Goal: Use online tool/utility: Use online tool/utility

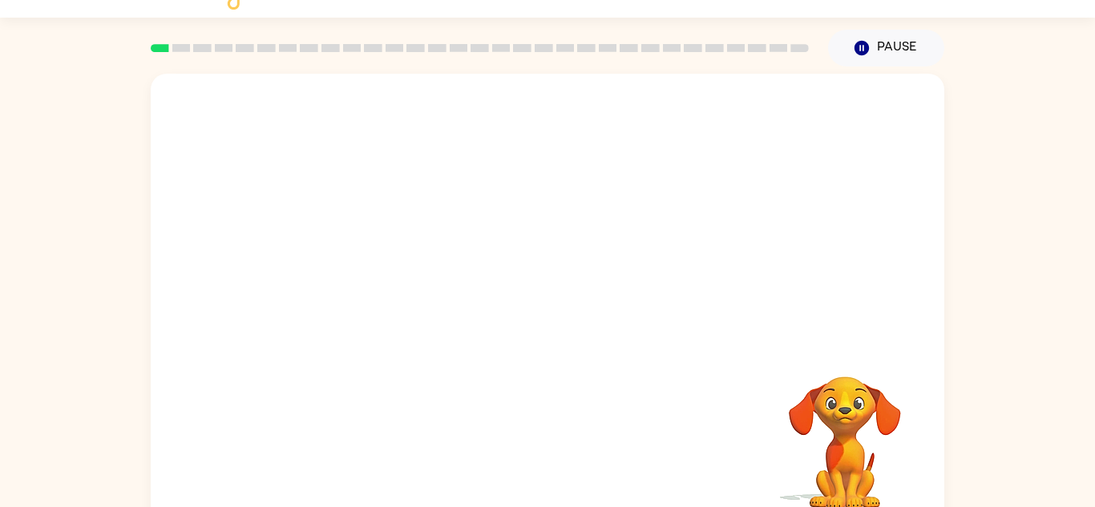
scroll to position [56, 0]
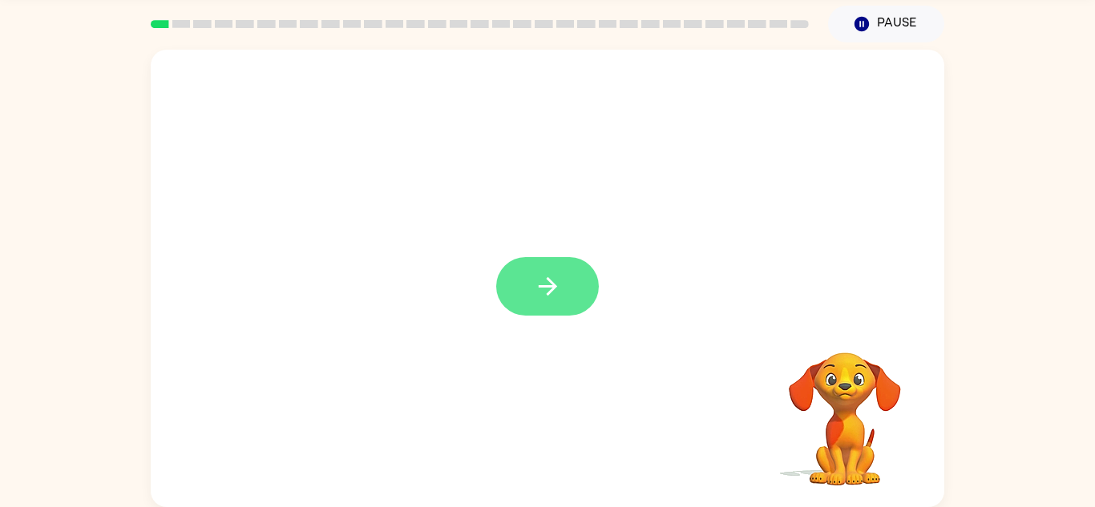
click at [551, 288] on icon "button" at bounding box center [547, 286] width 18 height 18
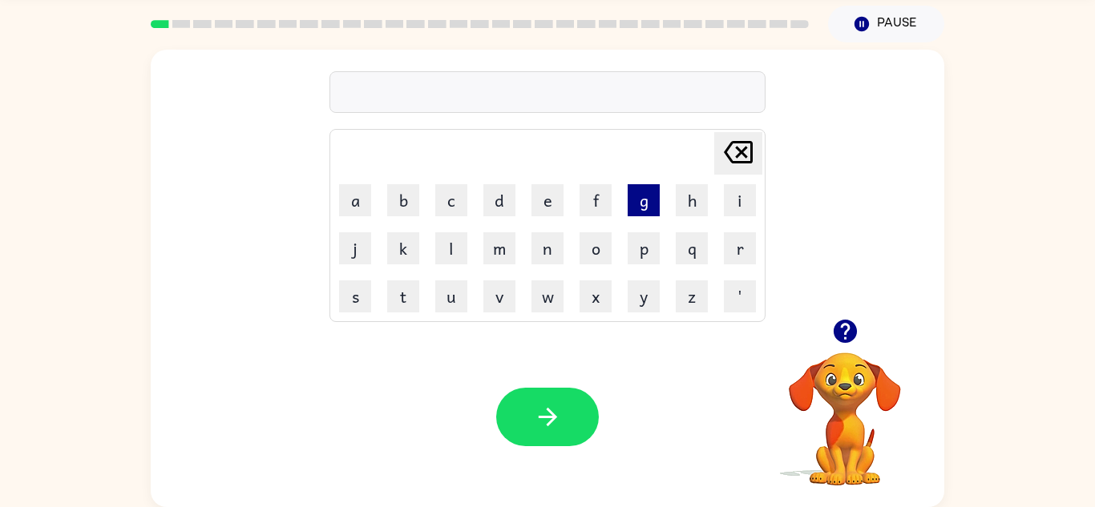
click at [643, 200] on button "g" at bounding box center [643, 200] width 32 height 32
click at [358, 196] on button "a" at bounding box center [355, 200] width 32 height 32
click at [634, 258] on button "p" at bounding box center [643, 248] width 32 height 32
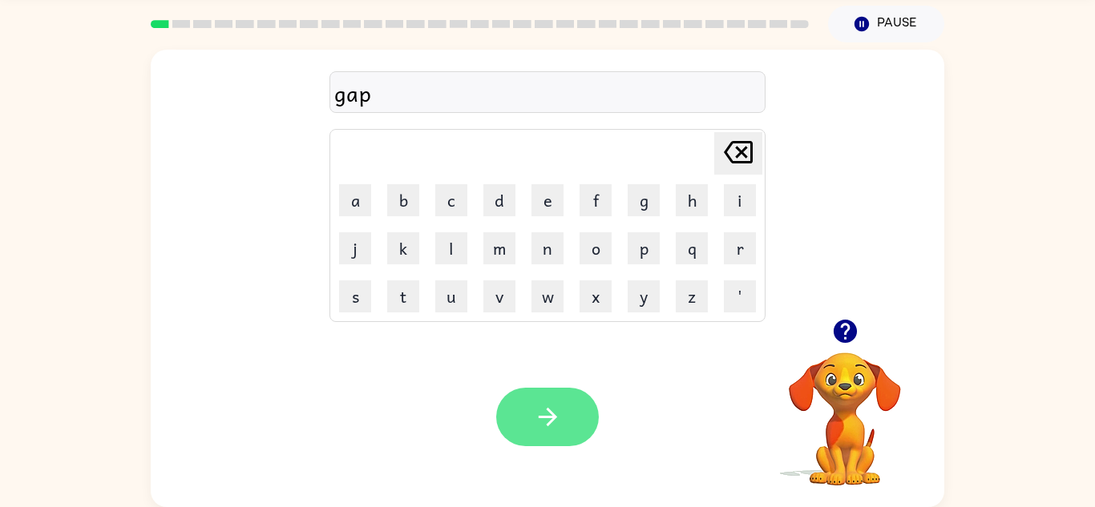
click at [567, 413] on button "button" at bounding box center [547, 417] width 103 height 58
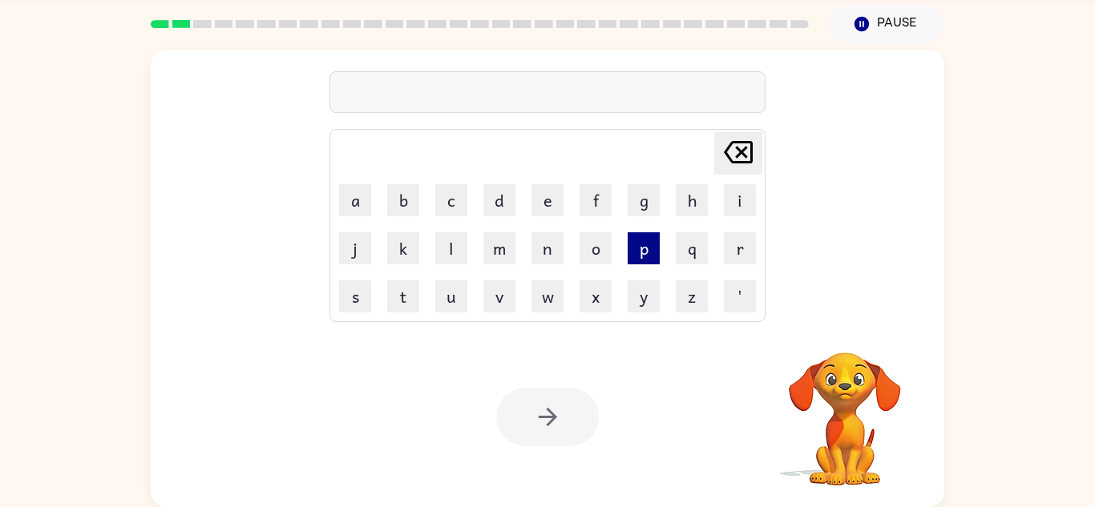
click at [646, 244] on button "p" at bounding box center [643, 248] width 32 height 32
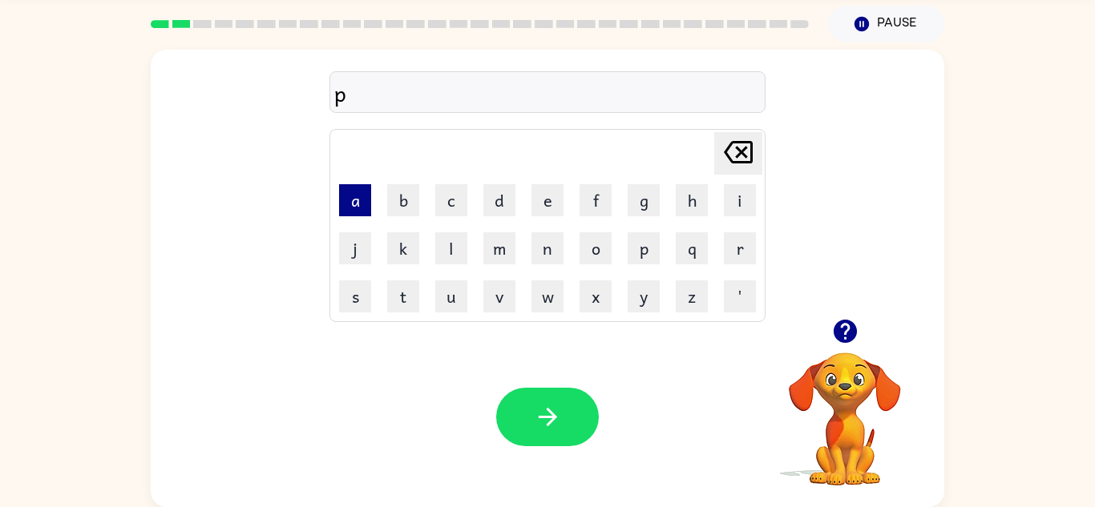
click at [364, 203] on button "a" at bounding box center [355, 200] width 32 height 32
click at [726, 152] on icon at bounding box center [738, 152] width 29 height 22
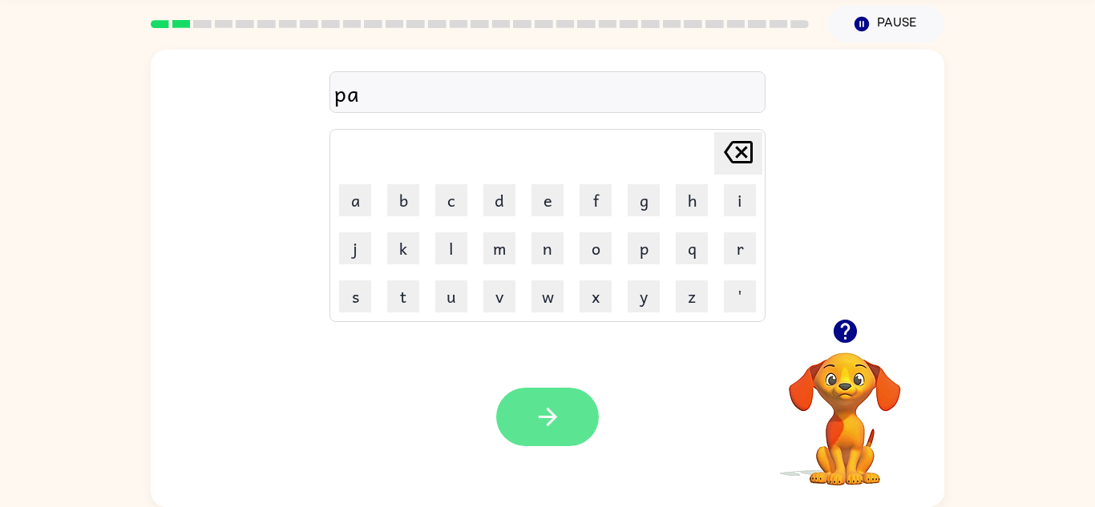
click at [551, 418] on icon "button" at bounding box center [548, 417] width 28 height 28
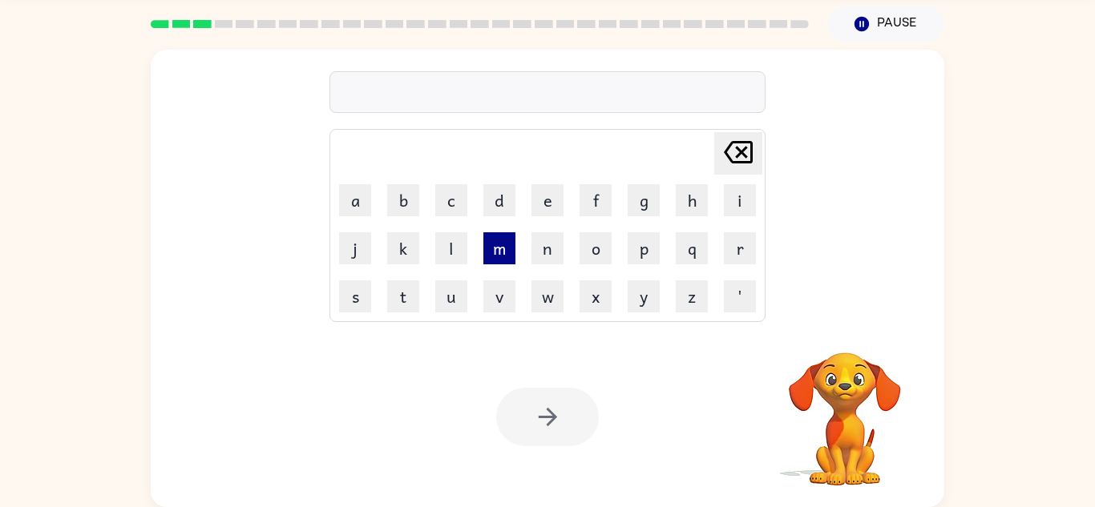
click at [501, 256] on button "m" at bounding box center [499, 248] width 32 height 32
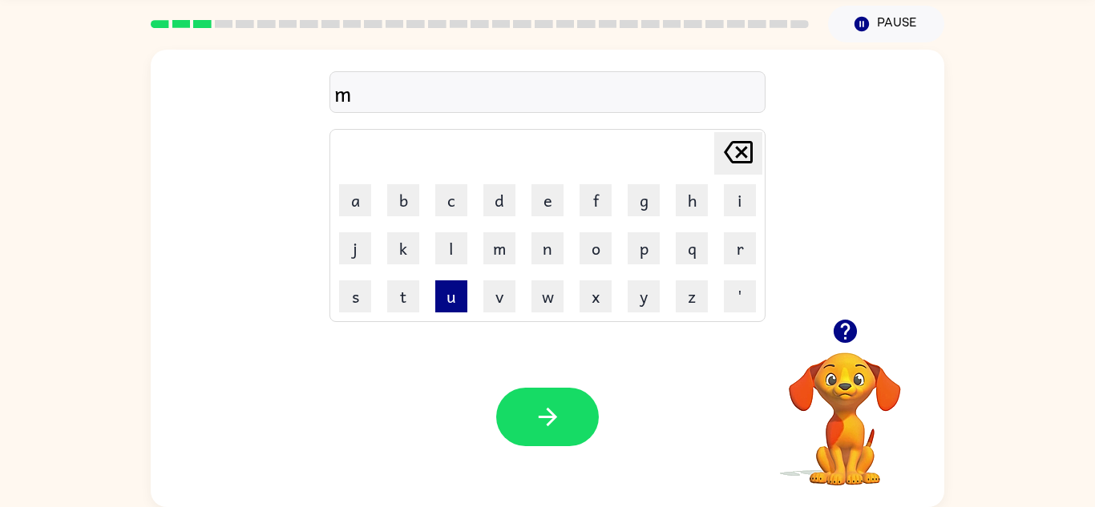
click at [446, 304] on button "u" at bounding box center [451, 296] width 32 height 32
click at [504, 204] on button "d" at bounding box center [499, 200] width 32 height 32
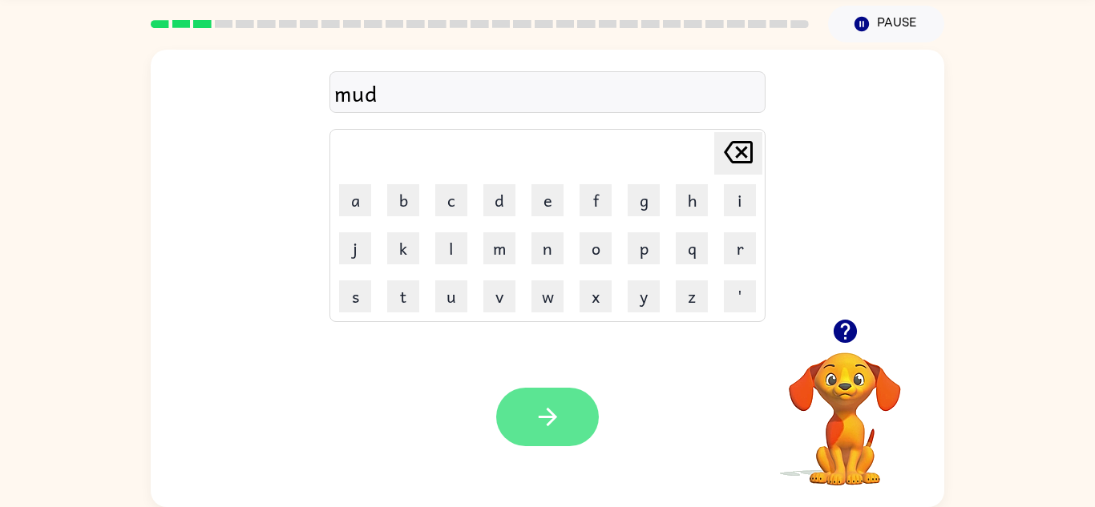
click at [516, 418] on button "button" at bounding box center [547, 417] width 103 height 58
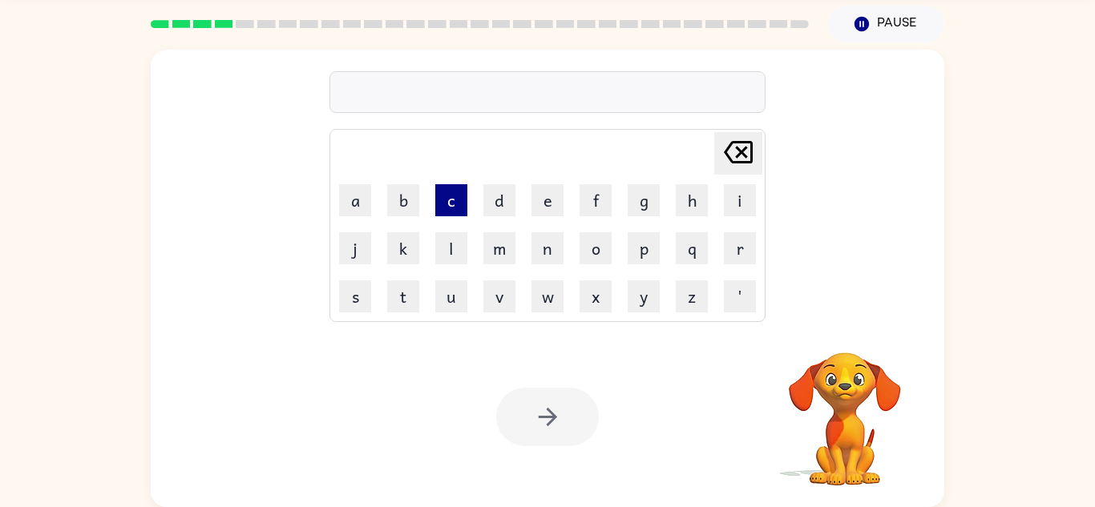
click at [450, 205] on button "c" at bounding box center [451, 200] width 32 height 32
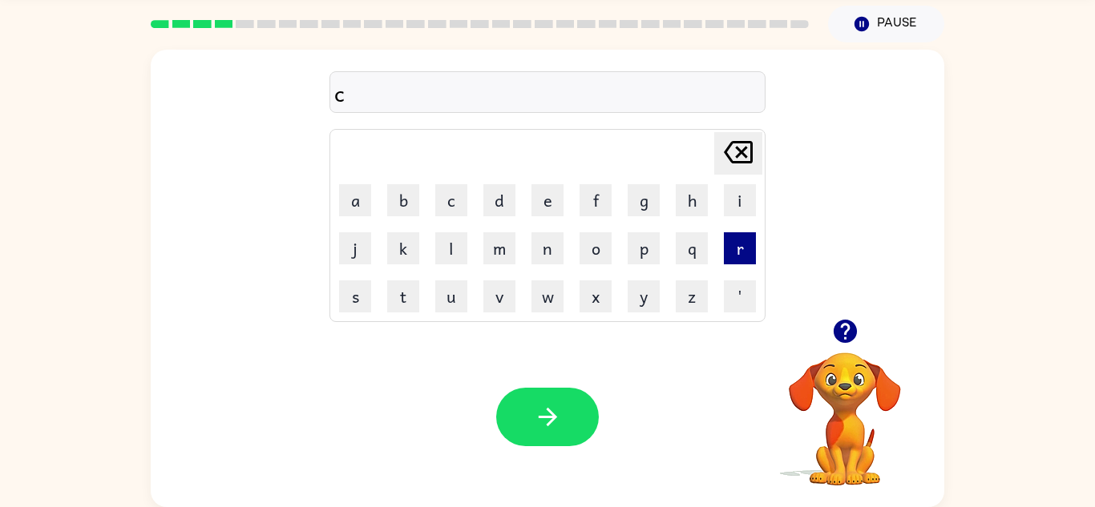
click at [749, 246] on button "r" at bounding box center [740, 248] width 32 height 32
click at [595, 245] on button "o" at bounding box center [595, 248] width 32 height 32
click at [639, 249] on button "p" at bounding box center [643, 248] width 32 height 32
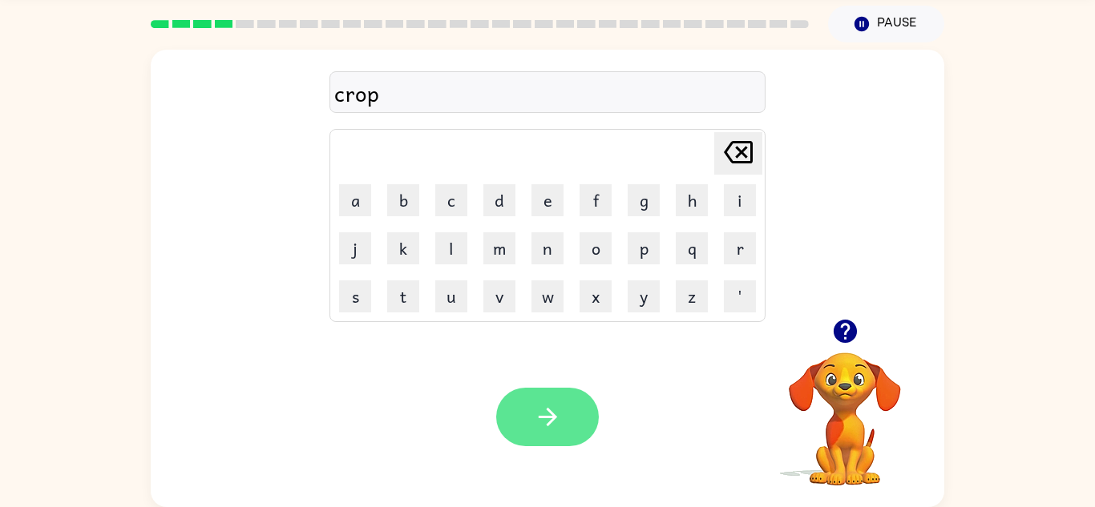
click at [531, 407] on button "button" at bounding box center [547, 417] width 103 height 58
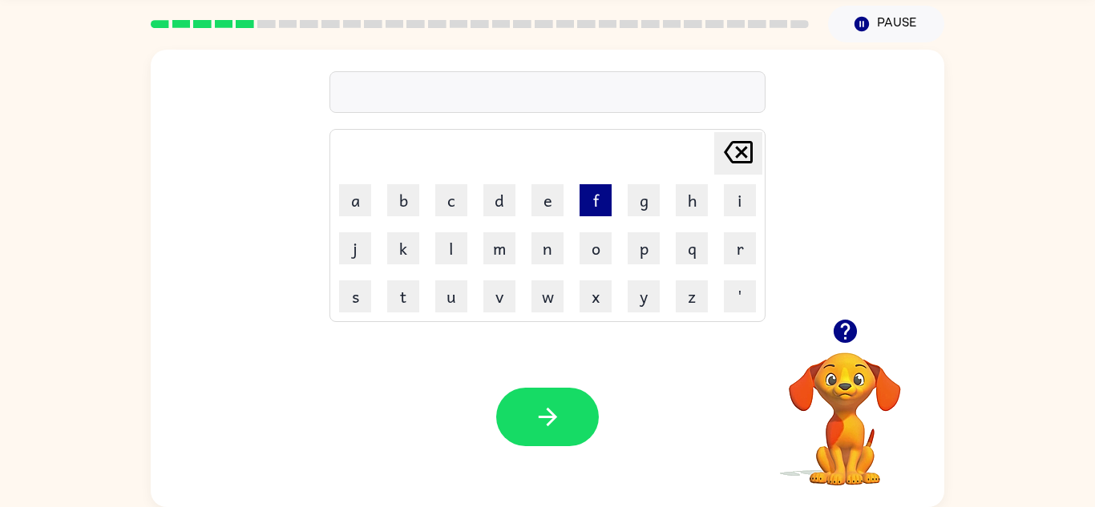
click at [604, 195] on button "f" at bounding box center [595, 200] width 32 height 32
click at [455, 241] on button "l" at bounding box center [451, 248] width 32 height 32
click at [724, 205] on button "i" at bounding box center [740, 200] width 32 height 32
click at [450, 205] on button "c" at bounding box center [451, 200] width 32 height 32
click at [414, 256] on button "k" at bounding box center [403, 248] width 32 height 32
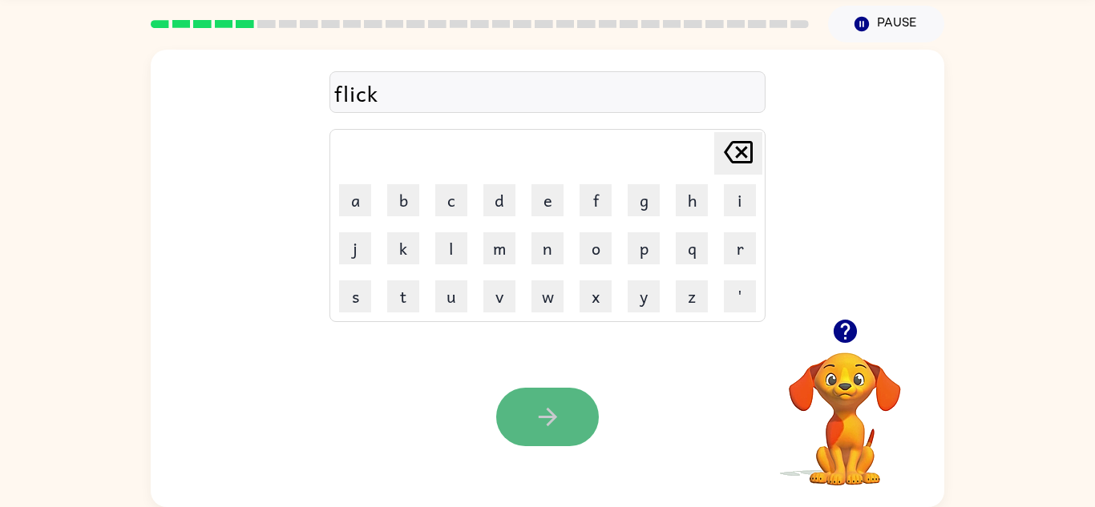
click at [539, 394] on button "button" at bounding box center [547, 417] width 103 height 58
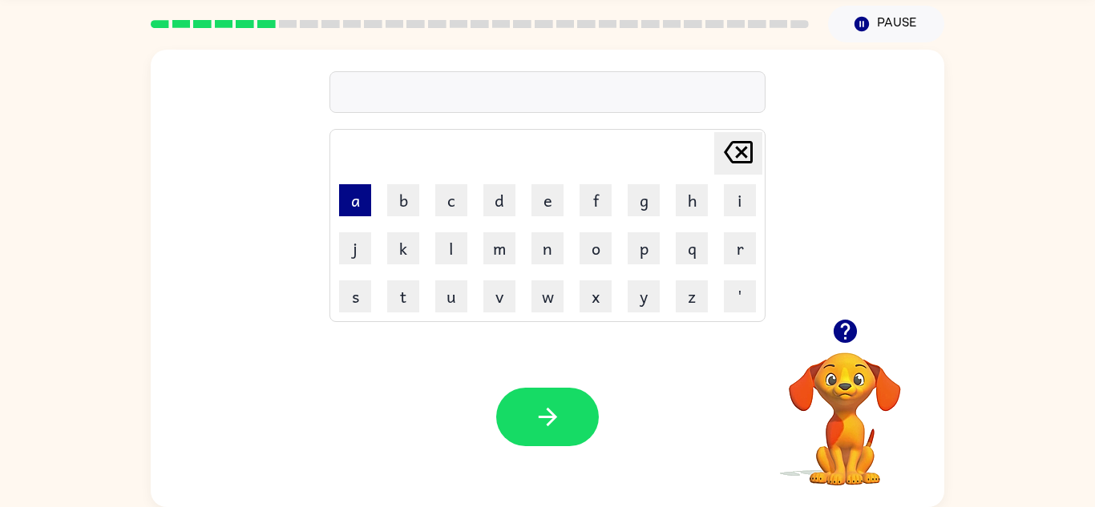
click at [354, 195] on button "a" at bounding box center [355, 200] width 32 height 32
click at [496, 244] on button "m" at bounding box center [499, 248] width 32 height 32
click at [559, 195] on button "e" at bounding box center [547, 200] width 32 height 32
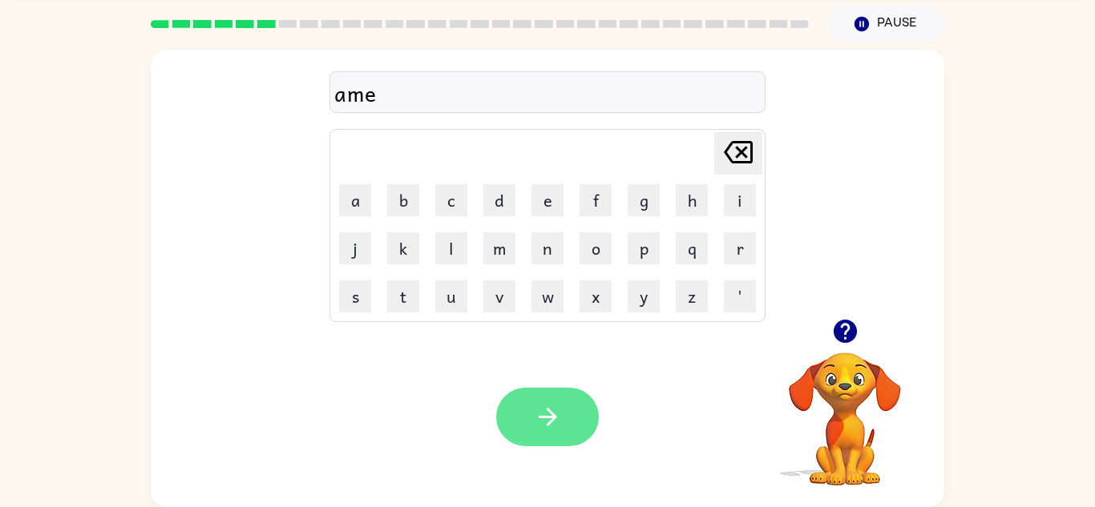
click at [567, 423] on button "button" at bounding box center [547, 417] width 103 height 58
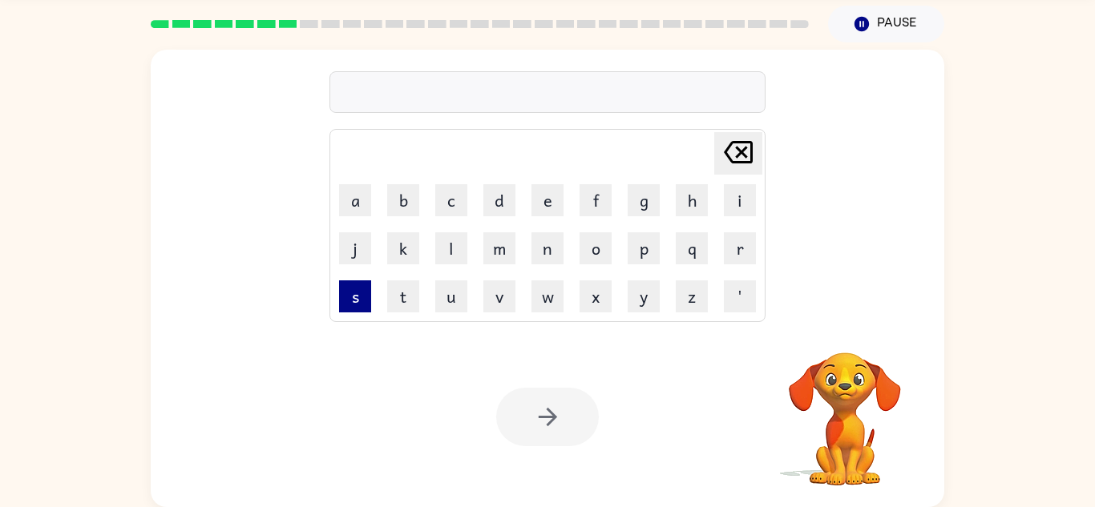
click at [353, 296] on button "s" at bounding box center [355, 296] width 32 height 32
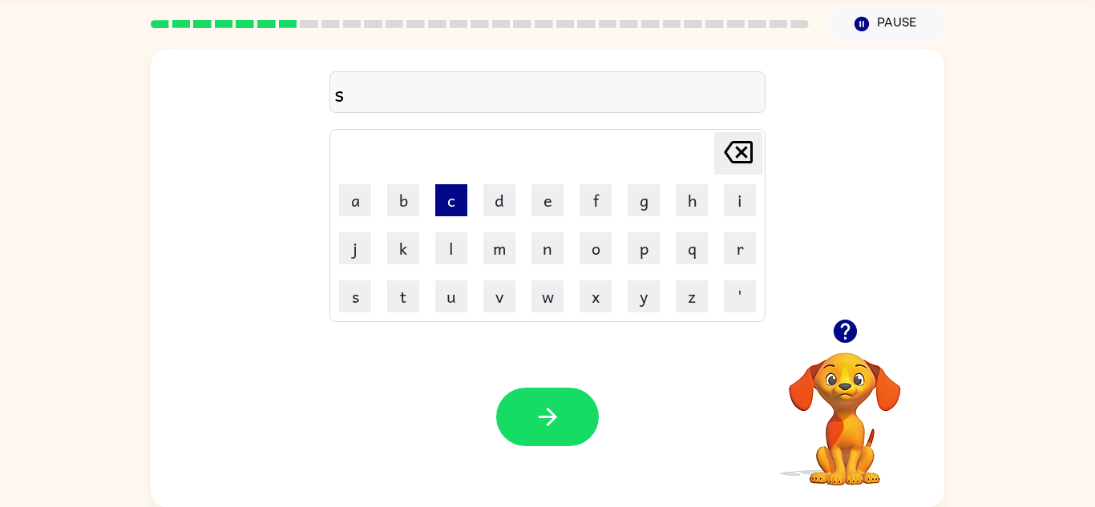
click at [458, 200] on button "c" at bounding box center [451, 200] width 32 height 32
click at [735, 244] on button "r" at bounding box center [740, 248] width 32 height 32
click at [732, 204] on button "i" at bounding box center [740, 200] width 32 height 32
click at [412, 207] on button "b" at bounding box center [403, 200] width 32 height 32
click at [450, 257] on button "l" at bounding box center [451, 248] width 32 height 32
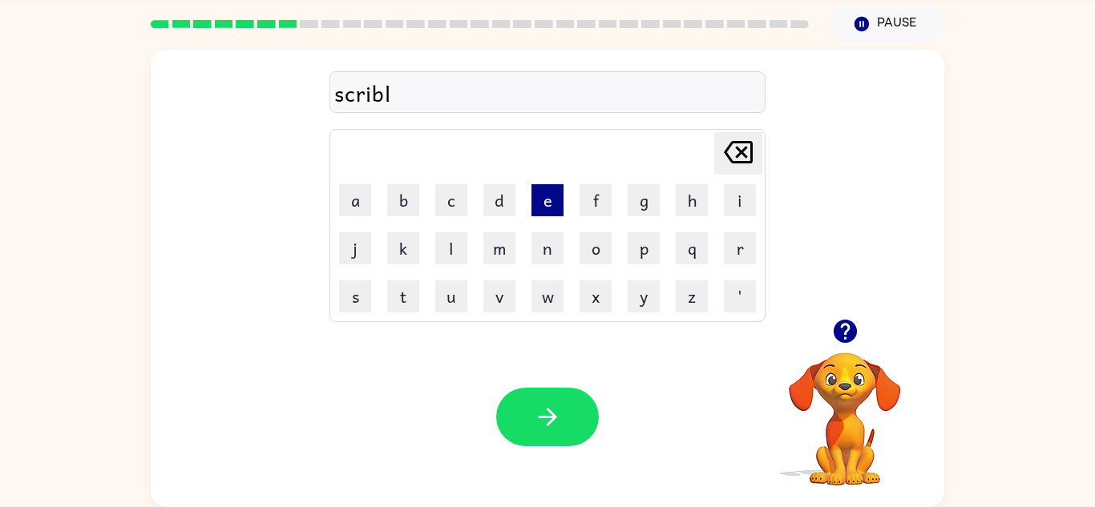
click at [542, 206] on button "e" at bounding box center [547, 200] width 32 height 32
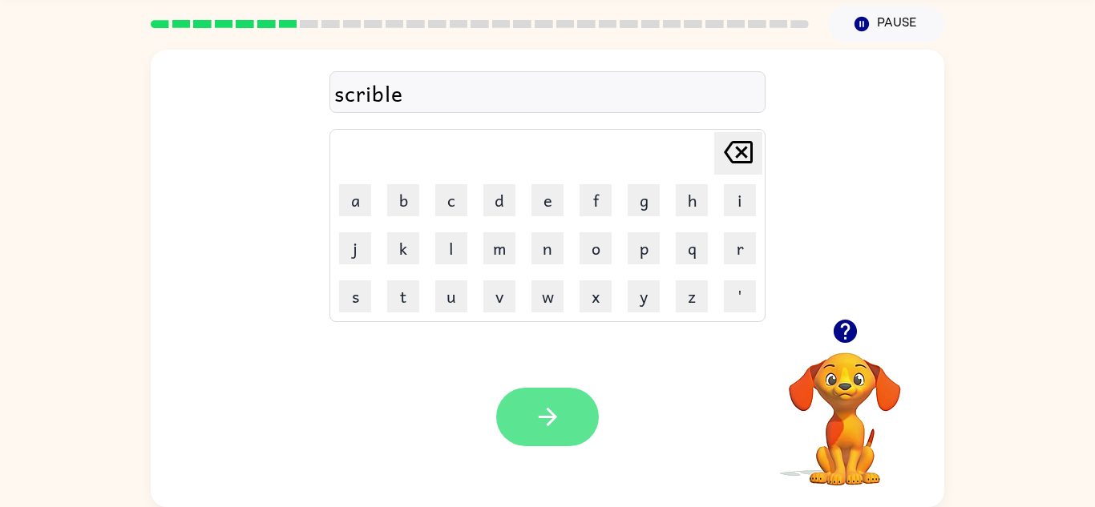
click at [539, 394] on button "button" at bounding box center [547, 417] width 103 height 58
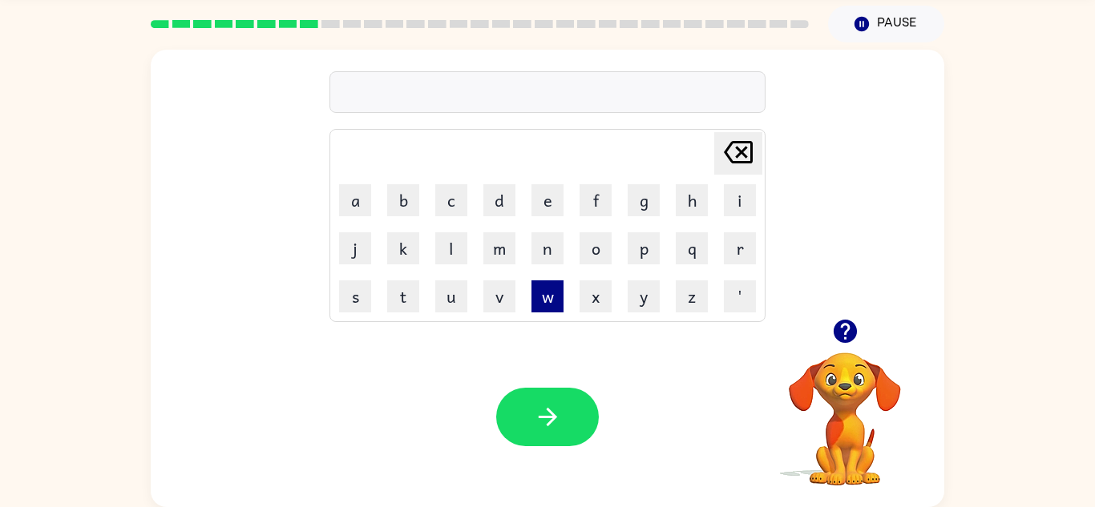
click at [550, 296] on button "w" at bounding box center [547, 296] width 32 height 32
click at [748, 200] on button "i" at bounding box center [740, 200] width 32 height 32
click at [358, 291] on button "s" at bounding box center [355, 296] width 32 height 32
click at [690, 208] on button "h" at bounding box center [691, 200] width 32 height 32
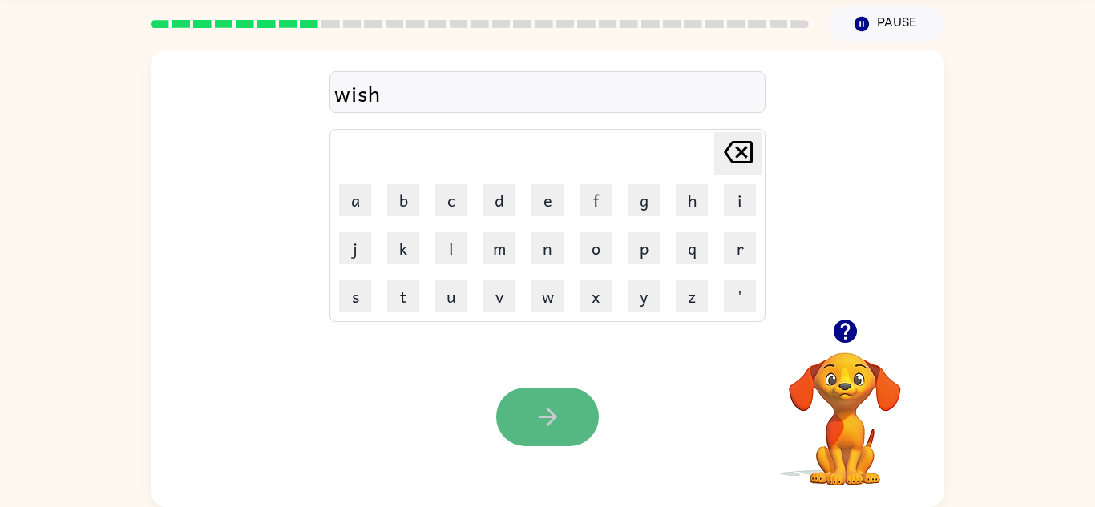
click at [537, 391] on button "button" at bounding box center [547, 417] width 103 height 58
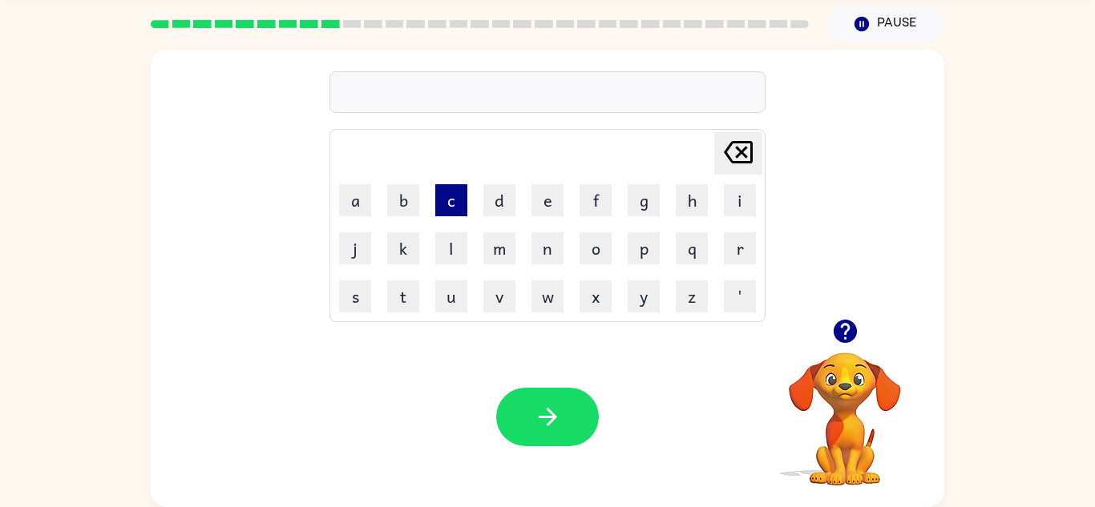
click at [446, 193] on button "c" at bounding box center [451, 200] width 32 height 32
click at [732, 203] on button "i" at bounding box center [740, 200] width 32 height 32
click at [590, 249] on button "o" at bounding box center [595, 248] width 32 height 32
click at [451, 243] on button "l" at bounding box center [451, 248] width 32 height 32
click at [458, 243] on button "l" at bounding box center [451, 248] width 32 height 32
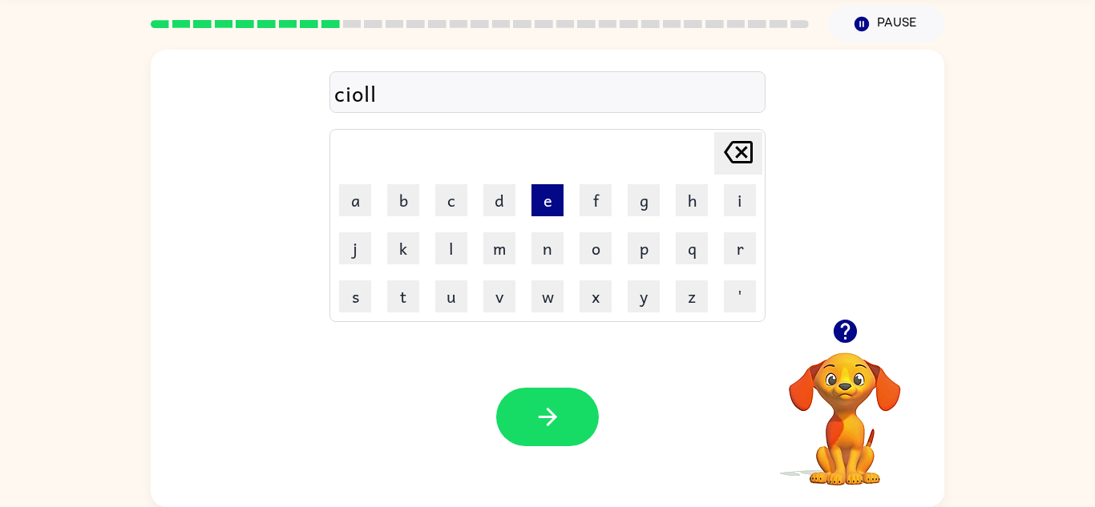
click at [551, 208] on button "e" at bounding box center [547, 200] width 32 height 32
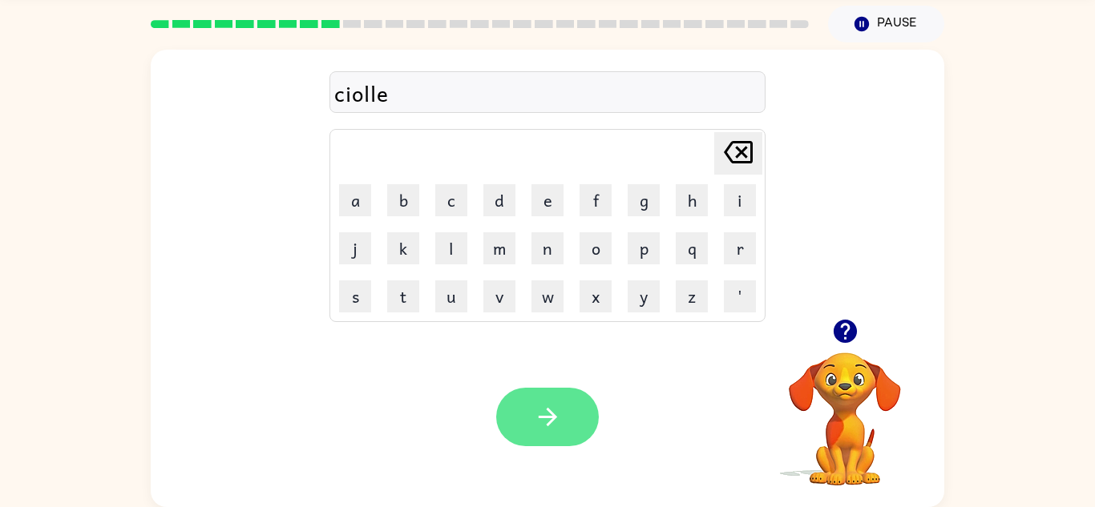
click at [554, 409] on icon "button" at bounding box center [548, 417] width 28 height 28
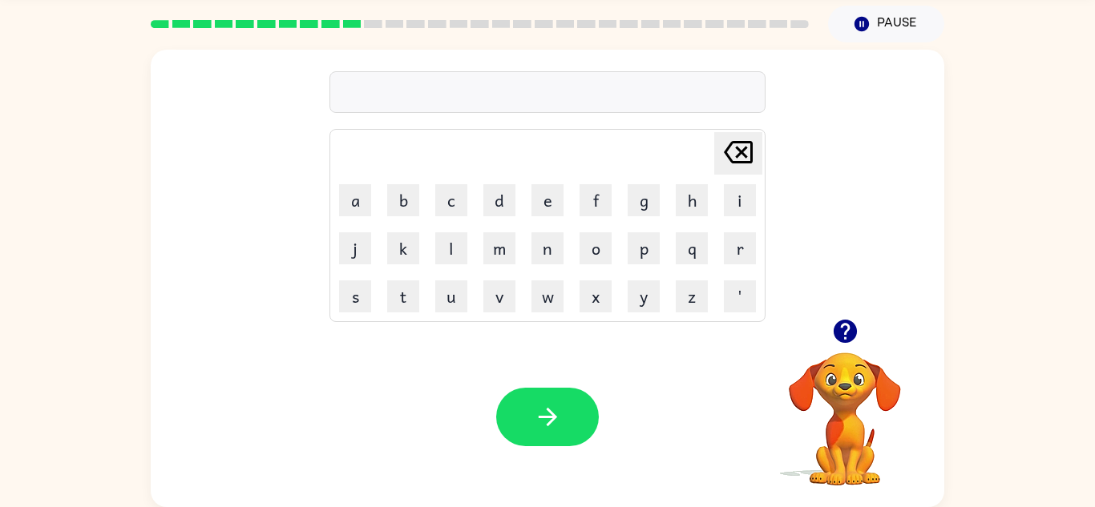
click at [420, 295] on td "t" at bounding box center [403, 296] width 46 height 46
click at [410, 295] on button "t" at bounding box center [403, 296] width 32 height 32
click at [696, 201] on button "h" at bounding box center [691, 200] width 32 height 32
click at [368, 204] on button "a" at bounding box center [355, 200] width 32 height 32
click at [552, 257] on button "n" at bounding box center [547, 248] width 32 height 32
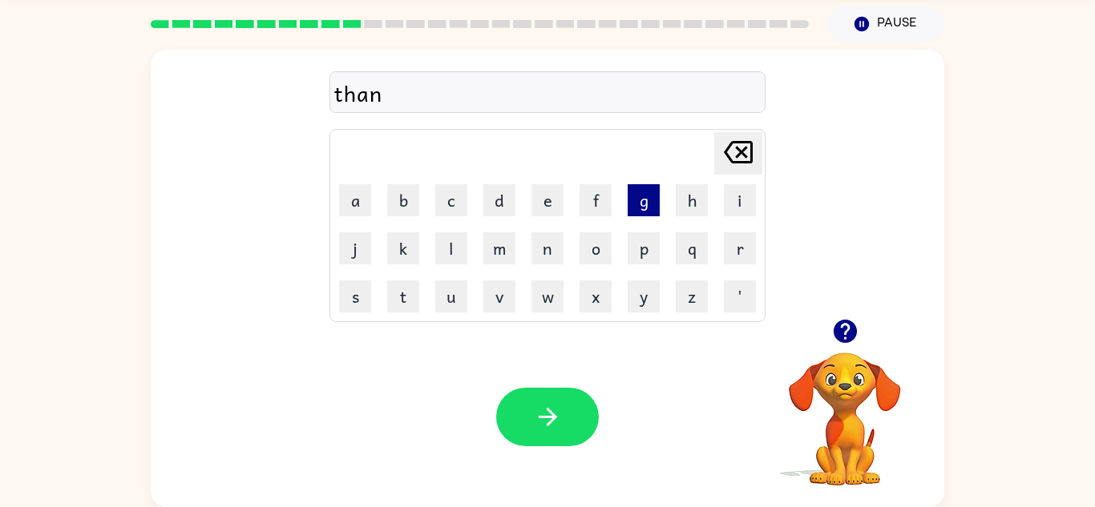
click at [639, 213] on button "g" at bounding box center [643, 200] width 32 height 32
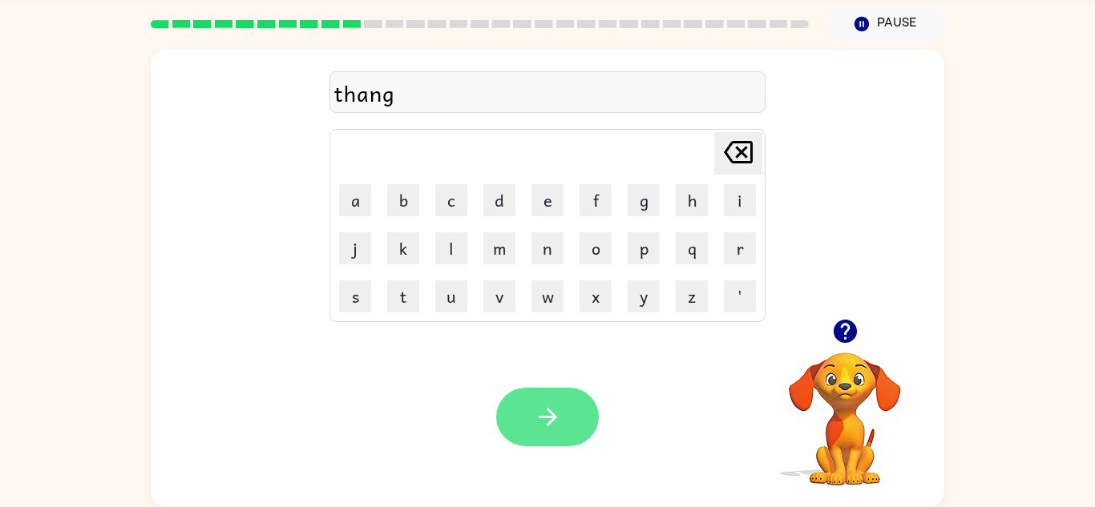
click at [552, 409] on icon "button" at bounding box center [548, 417] width 28 height 28
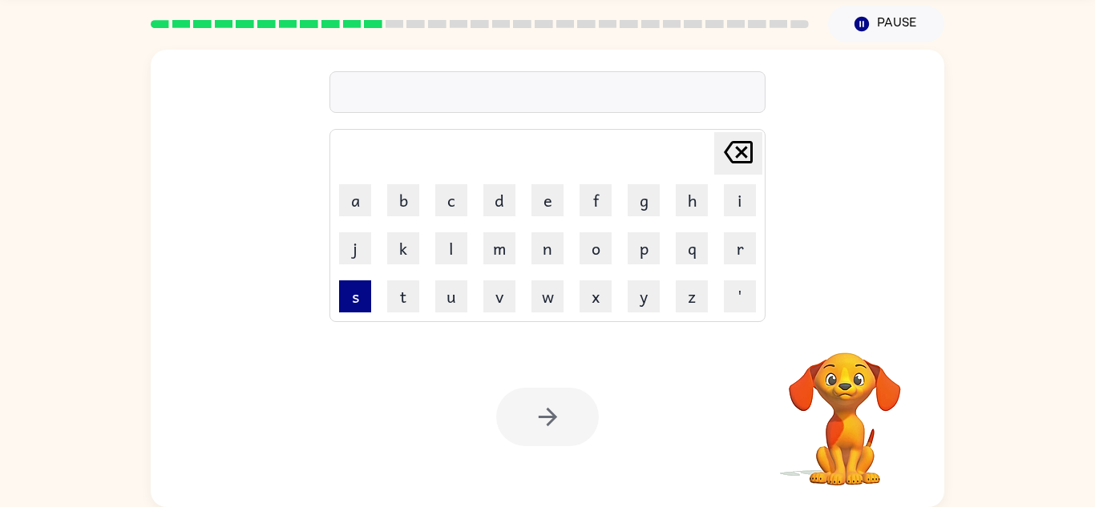
click at [355, 304] on button "s" at bounding box center [355, 296] width 32 height 32
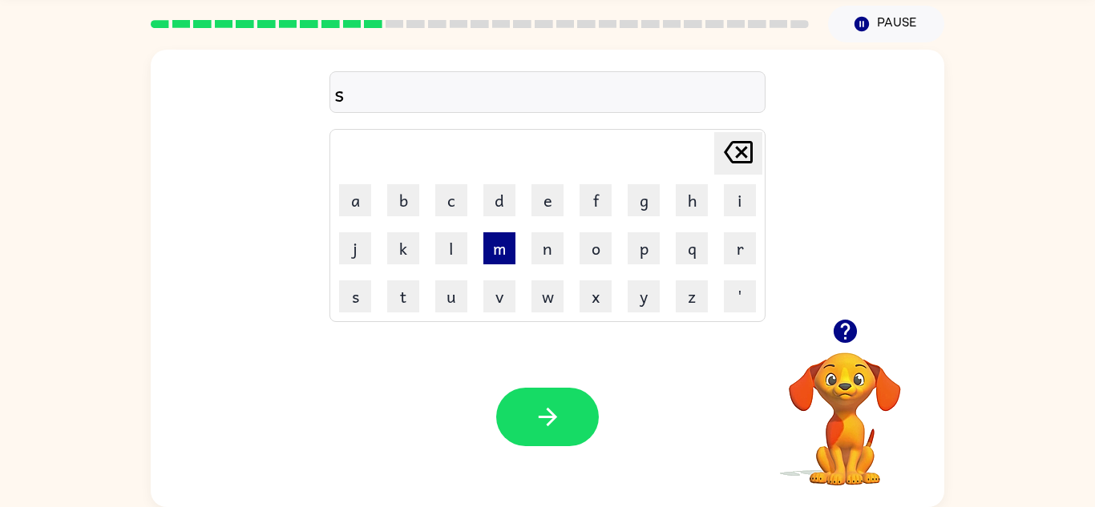
click at [510, 251] on button "m" at bounding box center [499, 248] width 32 height 32
click at [595, 252] on button "o" at bounding box center [595, 248] width 32 height 32
click at [445, 205] on button "c" at bounding box center [451, 200] width 32 height 32
click at [546, 203] on button "e" at bounding box center [547, 200] width 32 height 32
click at [740, 149] on icon at bounding box center [738, 152] width 29 height 22
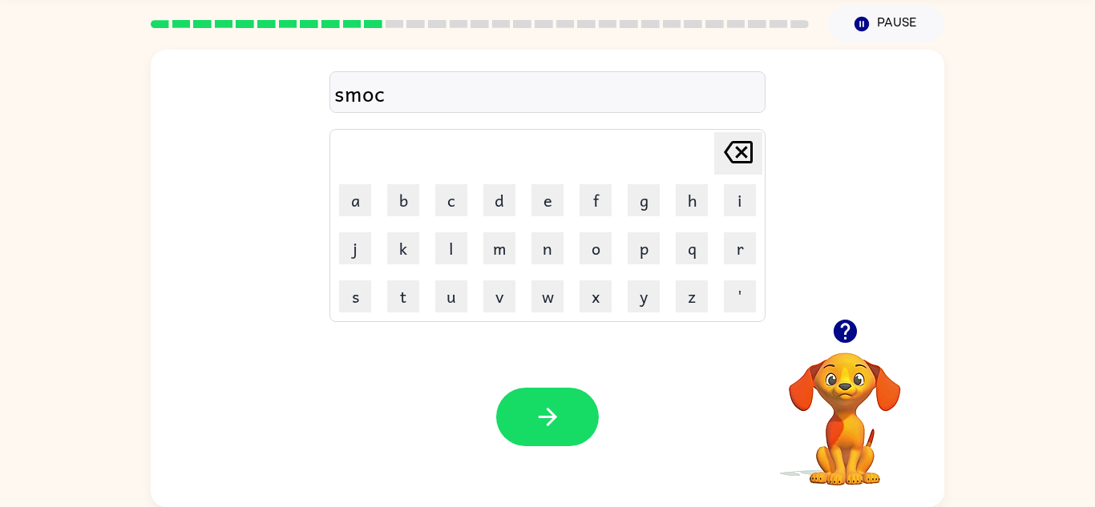
click at [740, 149] on icon at bounding box center [738, 152] width 29 height 22
click at [393, 243] on button "k" at bounding box center [403, 248] width 32 height 32
click at [550, 208] on button "e" at bounding box center [547, 200] width 32 height 32
click at [538, 403] on icon "button" at bounding box center [548, 417] width 28 height 28
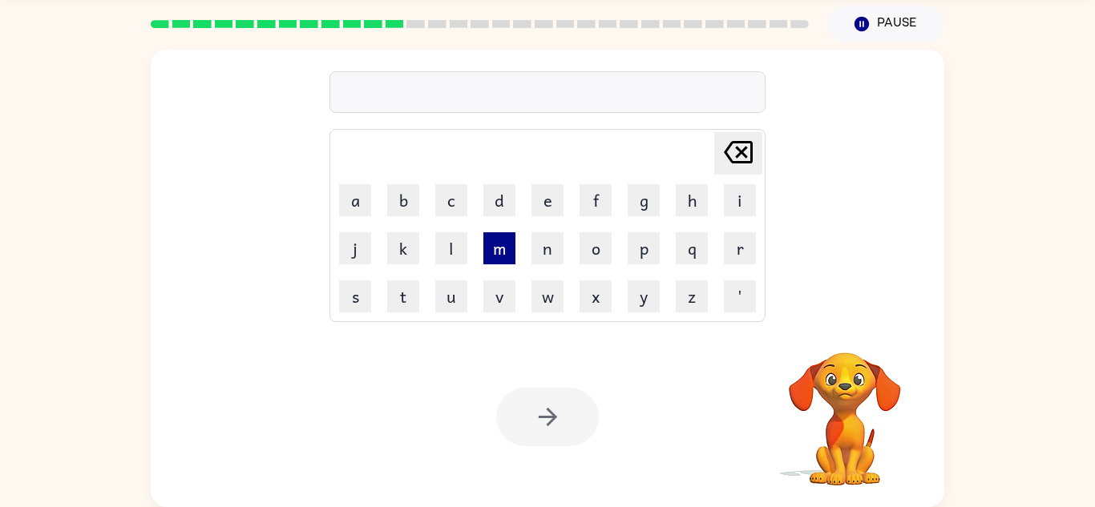
click at [502, 244] on button "m" at bounding box center [499, 248] width 32 height 32
click at [745, 142] on icon at bounding box center [738, 152] width 29 height 22
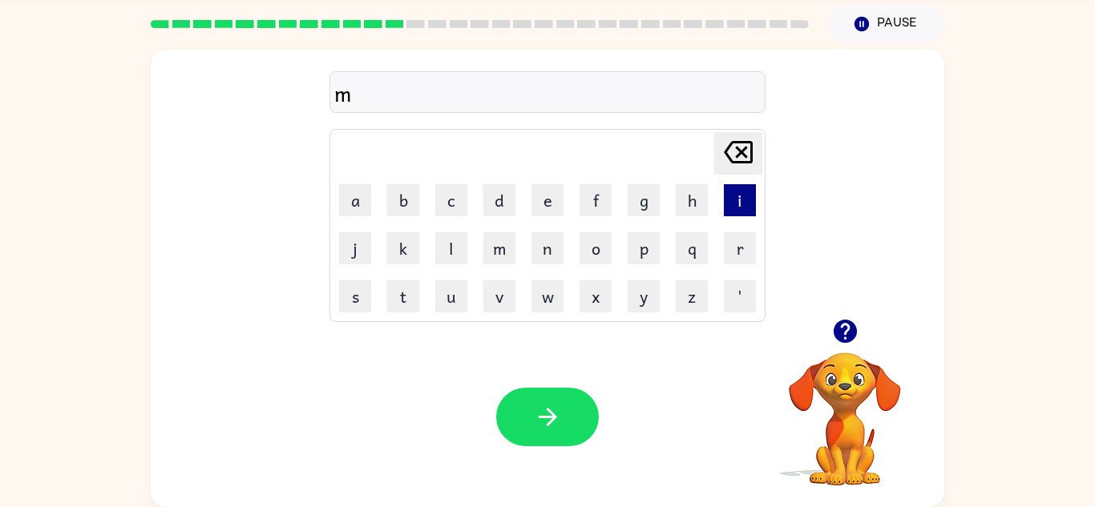
click at [741, 205] on button "i" at bounding box center [740, 200] width 32 height 32
click at [345, 296] on button "s" at bounding box center [355, 296] width 32 height 32
click at [398, 291] on button "t" at bounding box center [403, 296] width 32 height 32
click at [360, 193] on button "a" at bounding box center [355, 200] width 32 height 32
click at [542, 204] on button "e" at bounding box center [547, 200] width 32 height 32
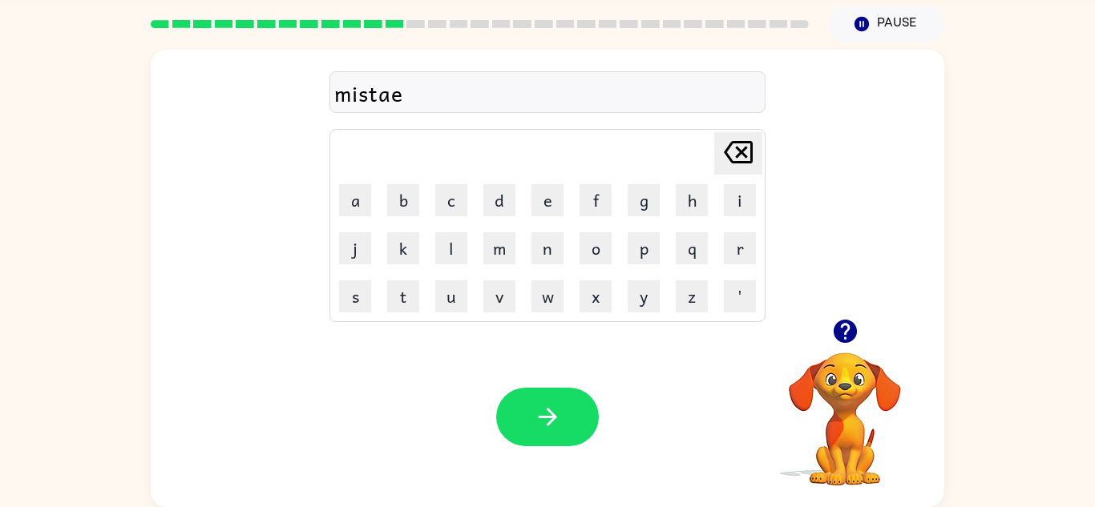
click at [748, 151] on icon "[PERSON_NAME] last character input" at bounding box center [738, 152] width 38 height 38
click at [412, 247] on button "k" at bounding box center [403, 248] width 32 height 32
click at [554, 200] on button "e" at bounding box center [547, 200] width 32 height 32
click at [546, 420] on icon "button" at bounding box center [548, 417] width 28 height 28
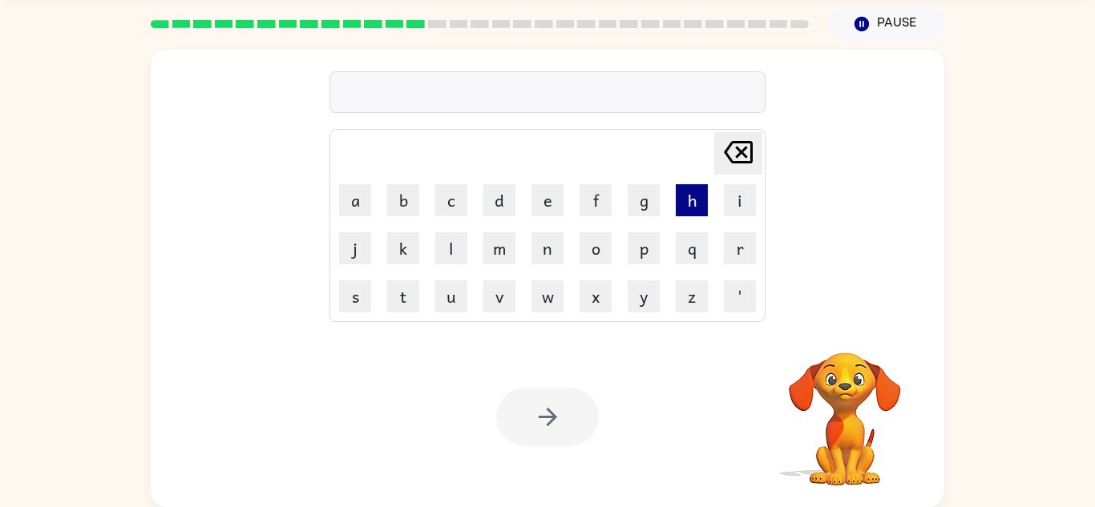
click at [692, 216] on button "h" at bounding box center [691, 200] width 32 height 32
click at [542, 206] on button "e" at bounding box center [547, 200] width 32 height 32
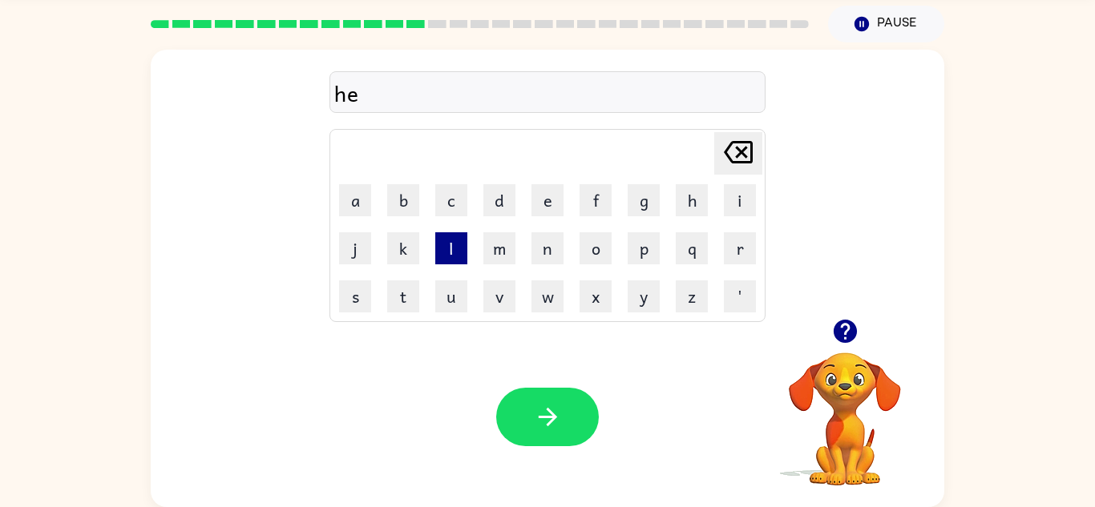
click at [452, 242] on button "l" at bounding box center [451, 248] width 32 height 32
click at [458, 252] on button "l" at bounding box center [451, 248] width 32 height 32
click at [735, 151] on icon "[PERSON_NAME] last character input" at bounding box center [738, 152] width 38 height 38
click at [653, 238] on button "p" at bounding box center [643, 248] width 32 height 32
click at [458, 248] on button "l" at bounding box center [451, 248] width 32 height 32
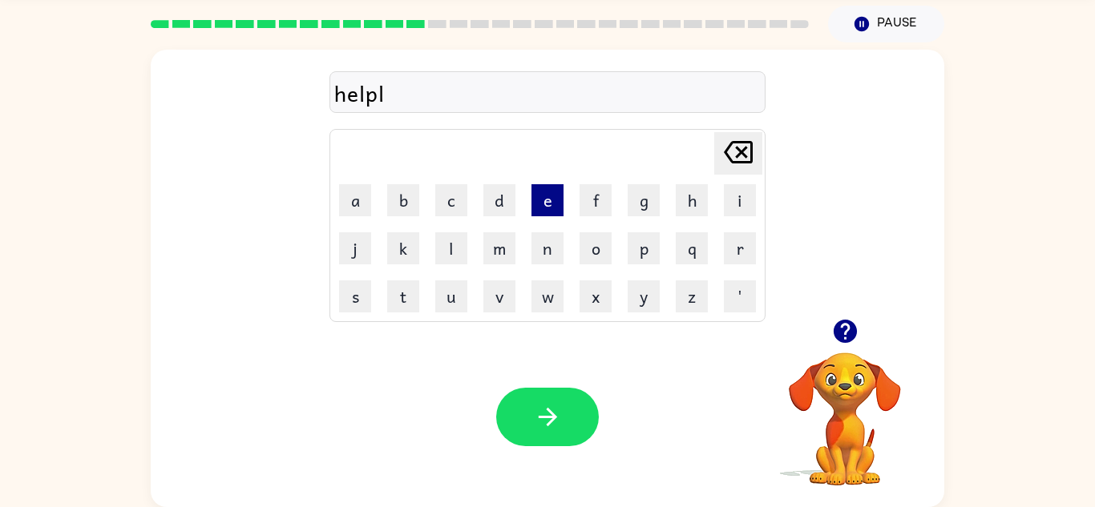
click at [549, 196] on button "e" at bounding box center [547, 200] width 32 height 32
click at [340, 303] on button "s" at bounding box center [355, 296] width 32 height 32
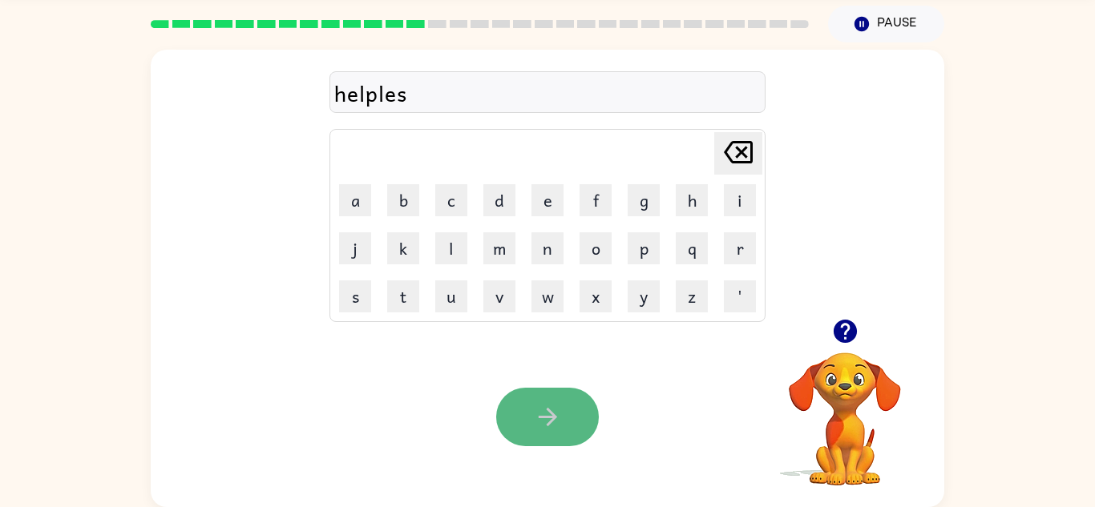
click at [551, 444] on button "button" at bounding box center [547, 417] width 103 height 58
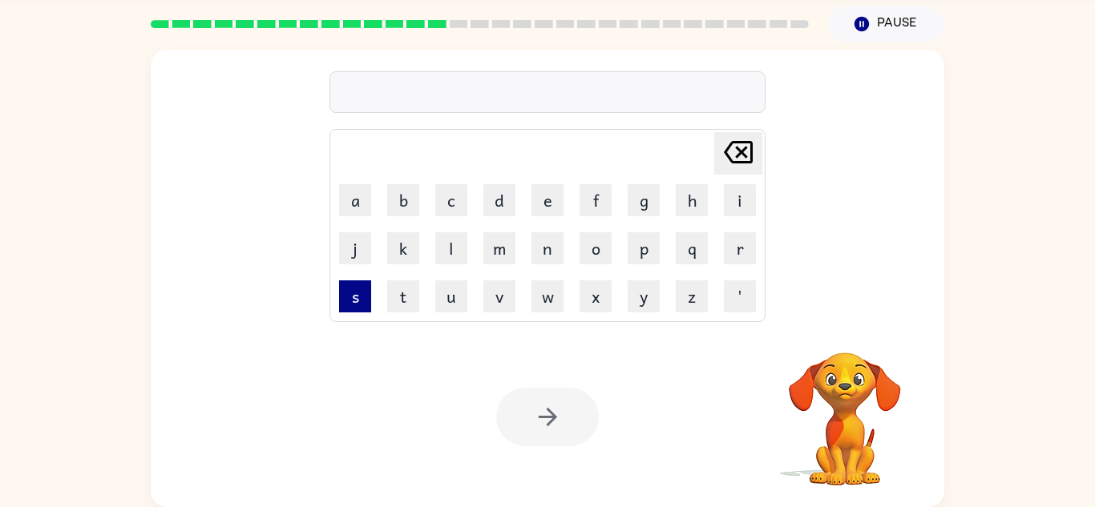
click at [358, 296] on button "s" at bounding box center [355, 296] width 32 height 32
click at [395, 301] on button "t" at bounding box center [403, 296] width 32 height 32
click at [459, 302] on button "u" at bounding box center [451, 296] width 32 height 32
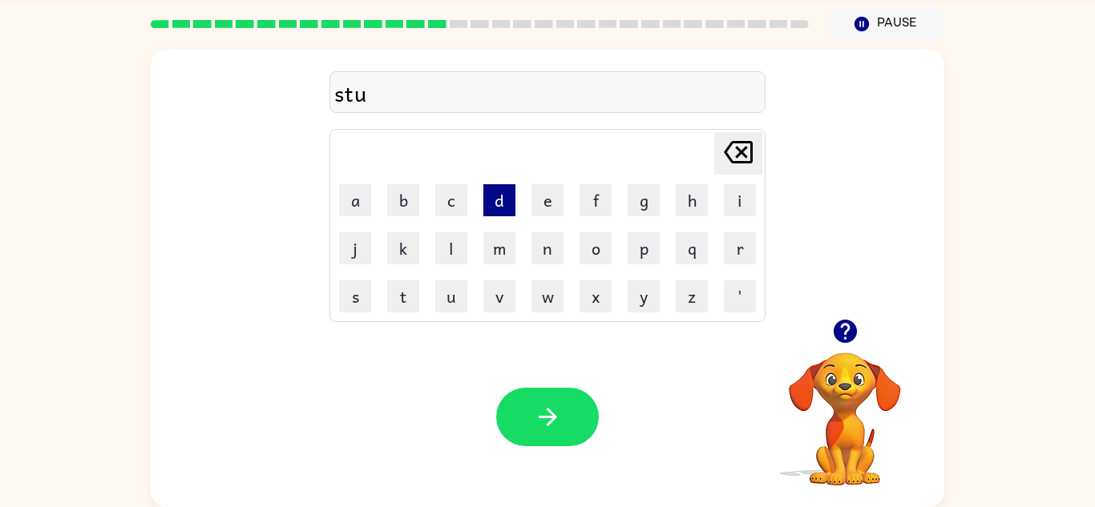
click at [483, 192] on button "d" at bounding box center [499, 200] width 32 height 32
click at [545, 204] on button "e" at bounding box center [547, 200] width 32 height 32
click at [546, 255] on button "n" at bounding box center [547, 248] width 32 height 32
click at [393, 288] on button "t" at bounding box center [403, 296] width 32 height 32
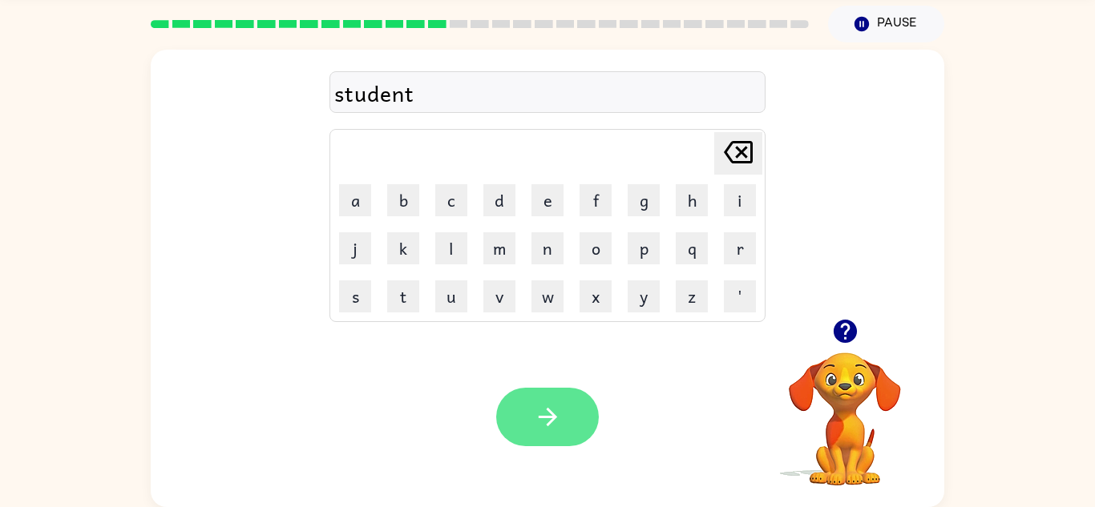
click at [553, 441] on button "button" at bounding box center [547, 417] width 103 height 58
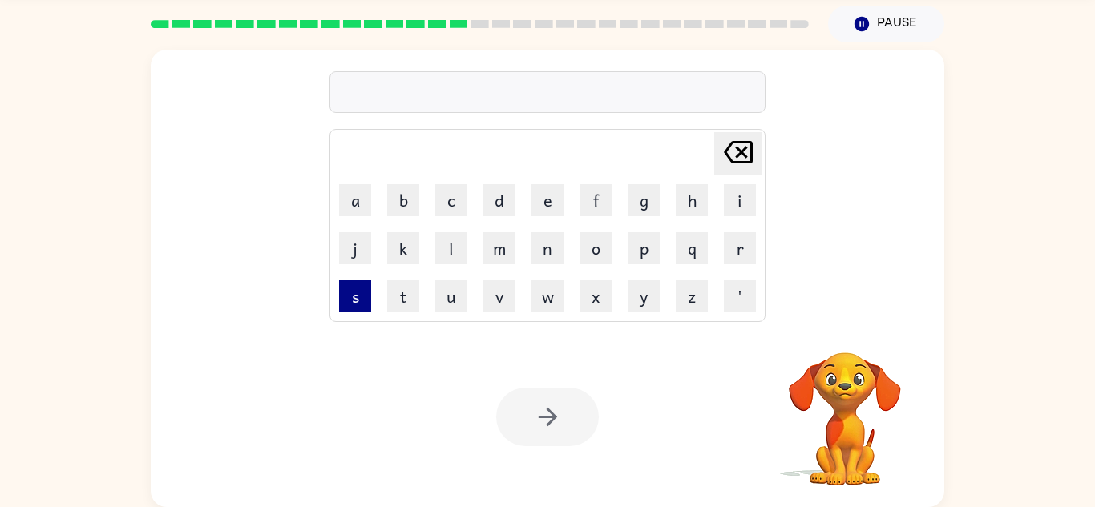
click at [357, 294] on button "s" at bounding box center [355, 296] width 32 height 32
click at [399, 298] on button "t" at bounding box center [403, 296] width 32 height 32
click at [354, 207] on button "a" at bounding box center [355, 200] width 32 height 32
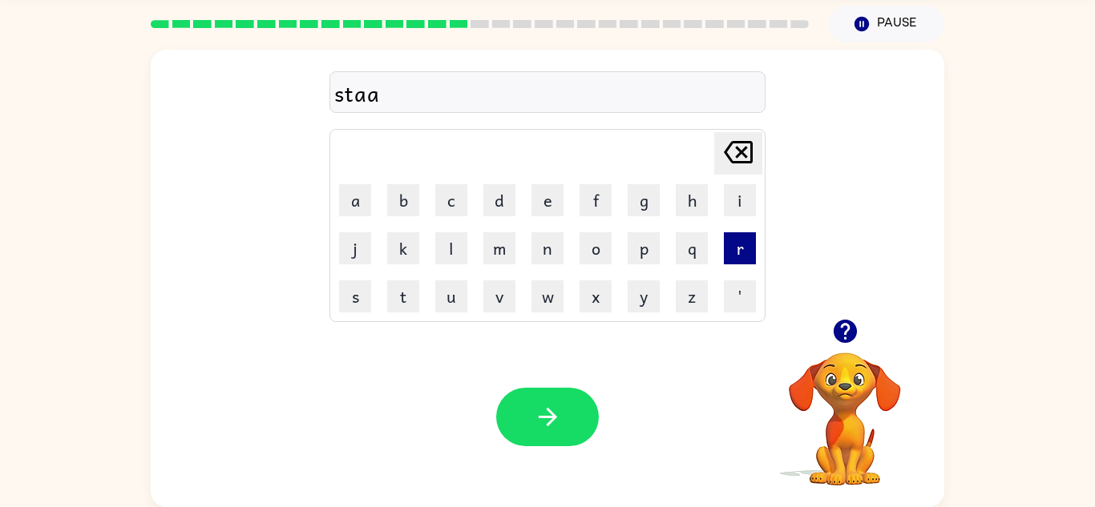
click at [732, 244] on button "r" at bounding box center [740, 248] width 32 height 32
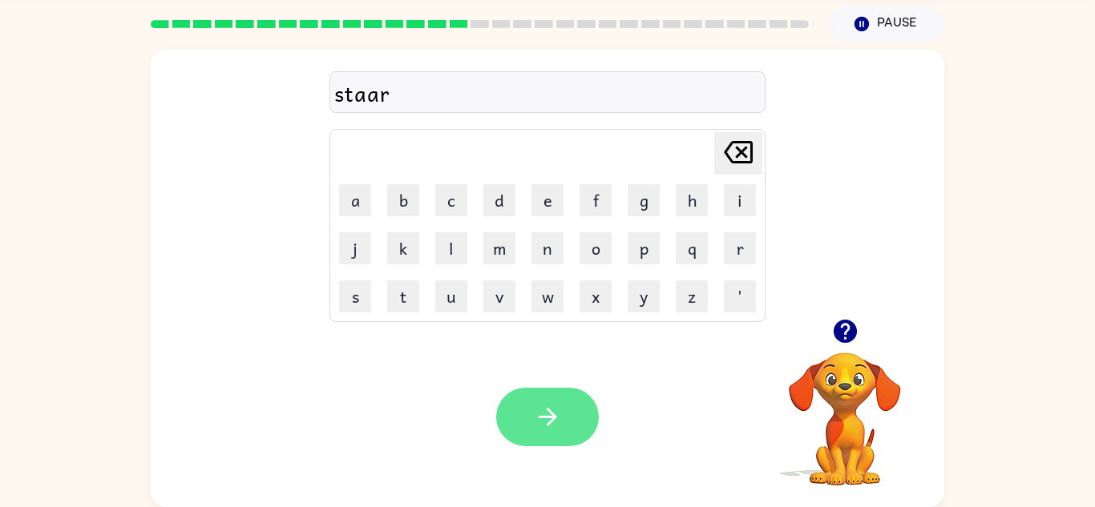
click at [550, 420] on icon "button" at bounding box center [547, 417] width 18 height 18
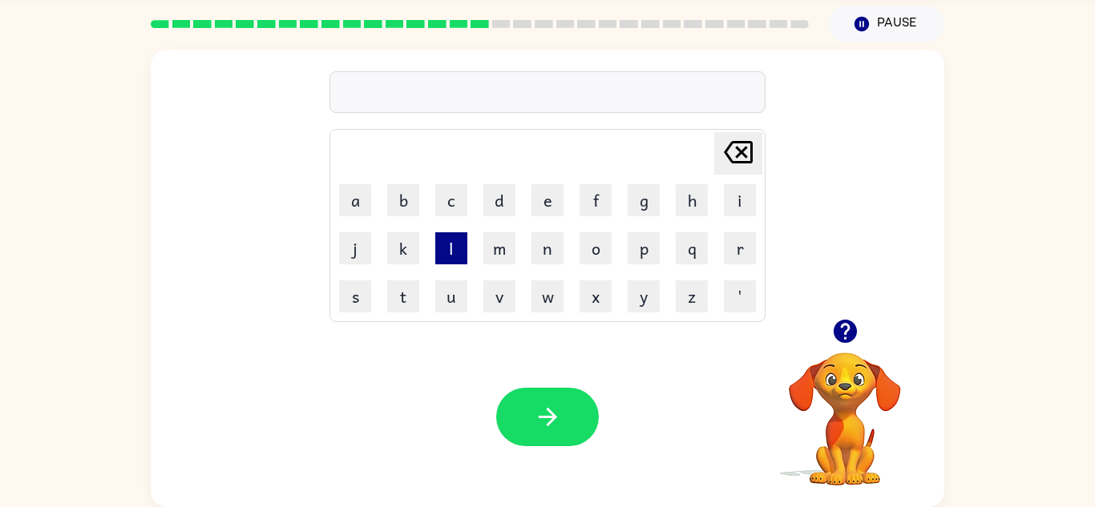
click at [453, 250] on button "l" at bounding box center [451, 248] width 32 height 32
click at [744, 204] on button "i" at bounding box center [740, 200] width 32 height 32
click at [401, 297] on button "t" at bounding box center [403, 296] width 32 height 32
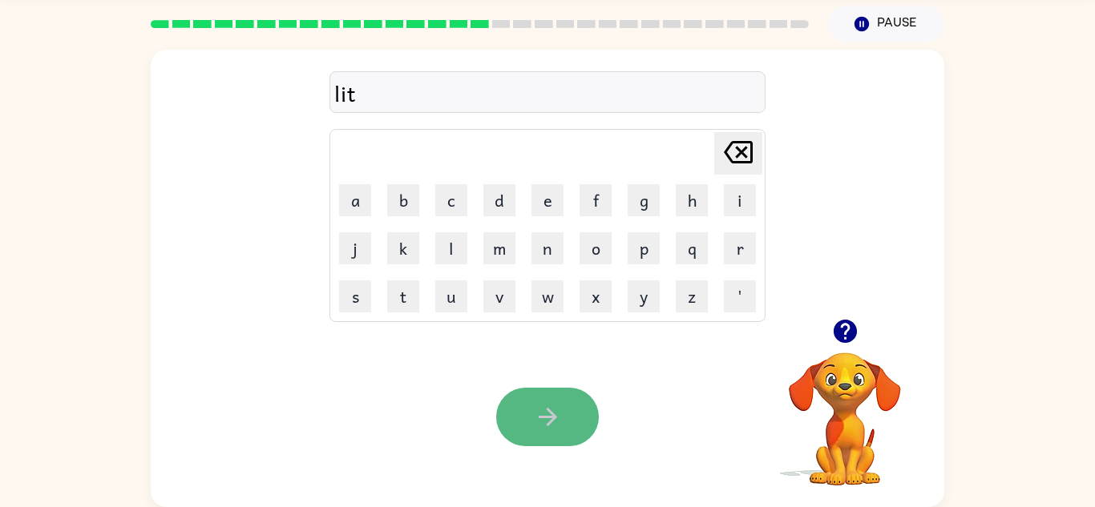
click at [549, 428] on icon "button" at bounding box center [548, 417] width 28 height 28
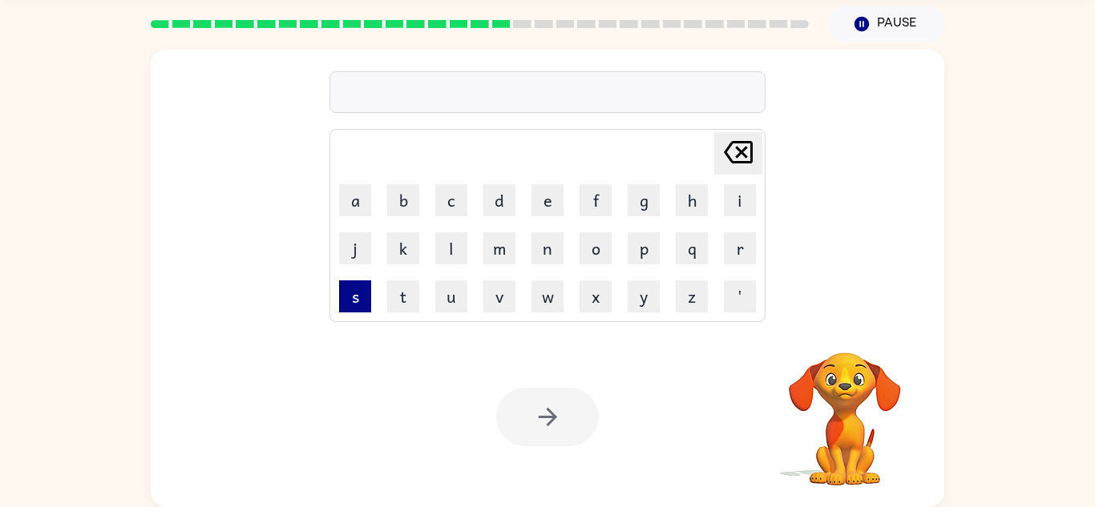
click at [357, 296] on button "s" at bounding box center [355, 296] width 32 height 32
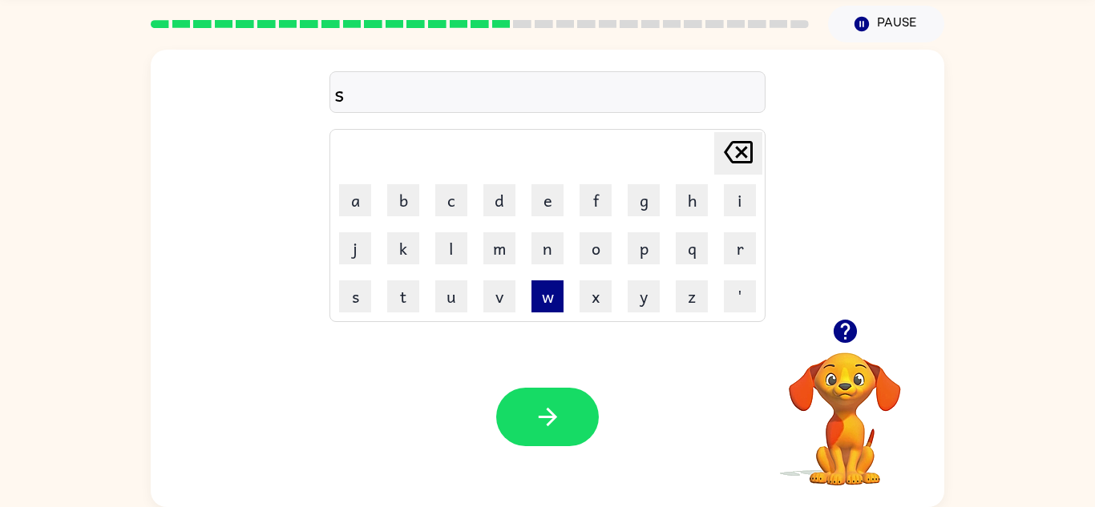
click at [537, 293] on button "w" at bounding box center [547, 296] width 32 height 32
click at [746, 201] on button "i" at bounding box center [740, 200] width 32 height 32
click at [597, 199] on button "f" at bounding box center [595, 200] width 32 height 32
click at [397, 296] on button "t" at bounding box center [403, 296] width 32 height 32
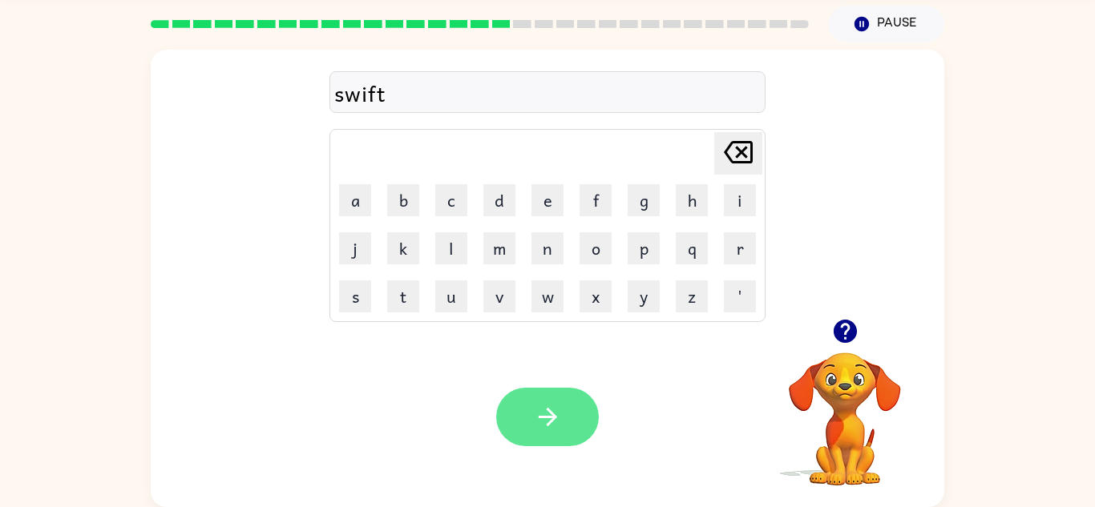
click at [534, 398] on button "button" at bounding box center [547, 417] width 103 height 58
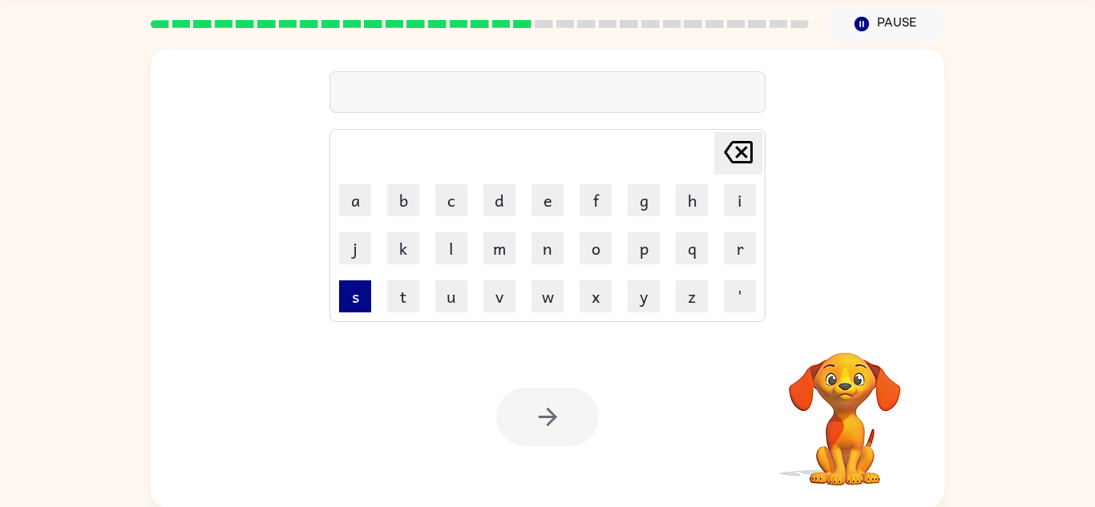
click at [353, 298] on button "s" at bounding box center [355, 296] width 32 height 32
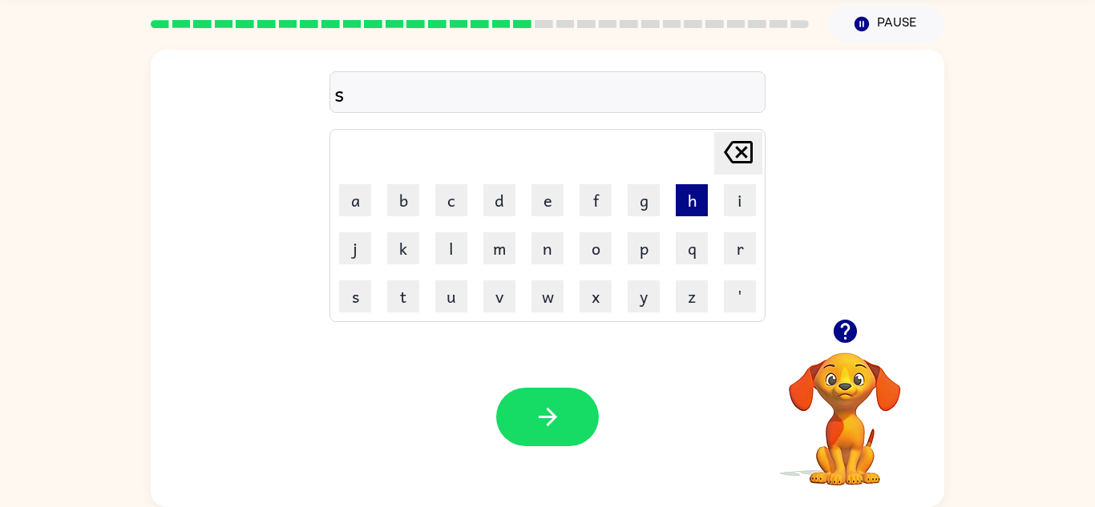
click at [680, 199] on button "h" at bounding box center [691, 200] width 32 height 32
click at [742, 196] on button "i" at bounding box center [740, 200] width 32 height 32
click at [734, 252] on button "r" at bounding box center [740, 248] width 32 height 32
click at [397, 310] on button "t" at bounding box center [403, 296] width 32 height 32
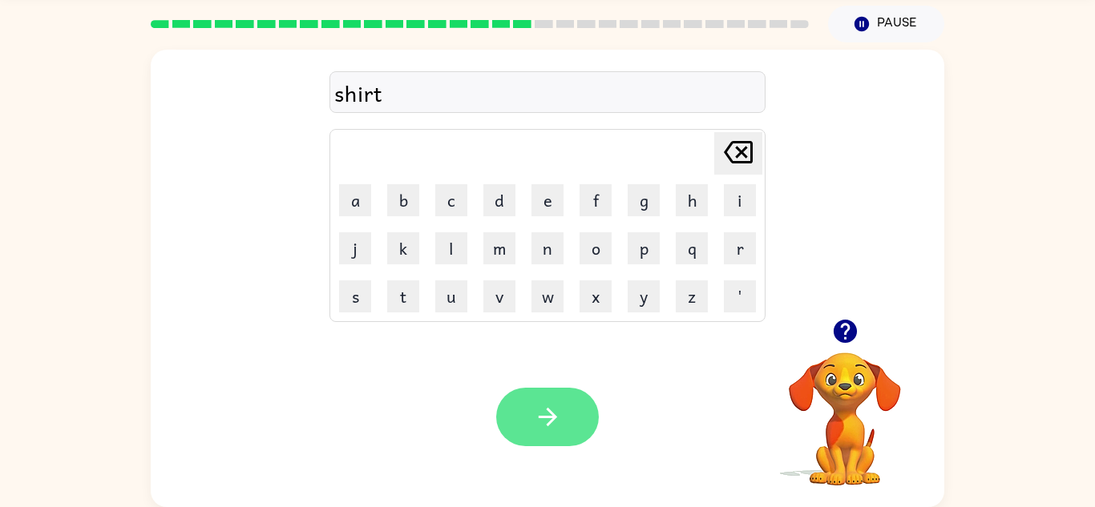
click at [534, 409] on icon "button" at bounding box center [548, 417] width 28 height 28
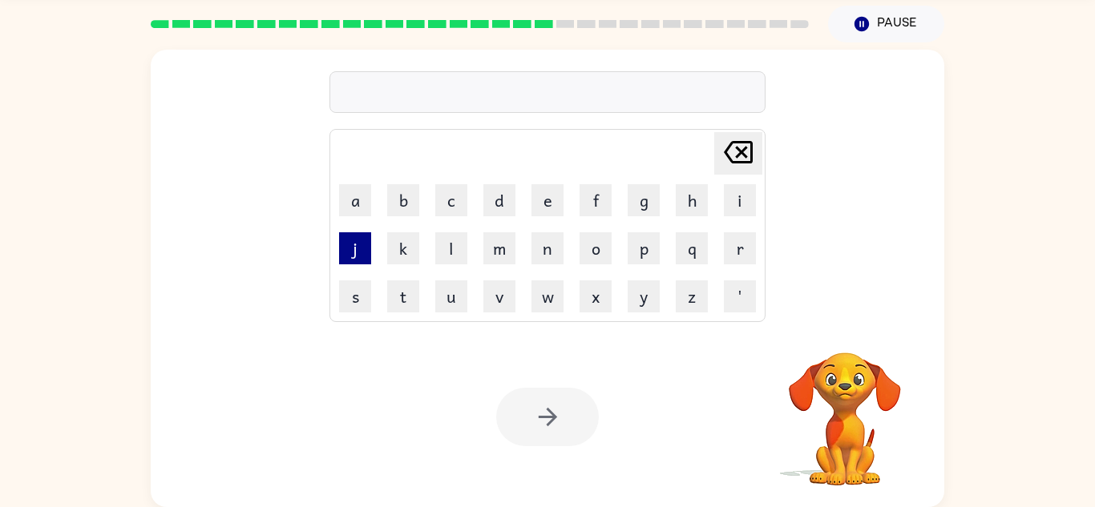
click at [365, 254] on button "j" at bounding box center [355, 248] width 32 height 32
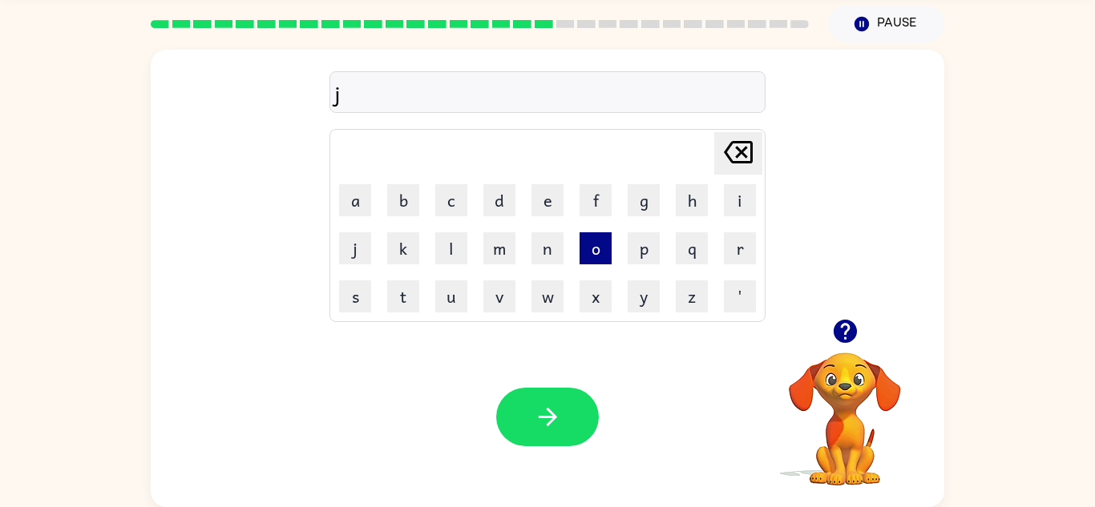
click at [583, 251] on button "o" at bounding box center [595, 248] width 32 height 32
click at [398, 188] on button "b" at bounding box center [403, 200] width 32 height 32
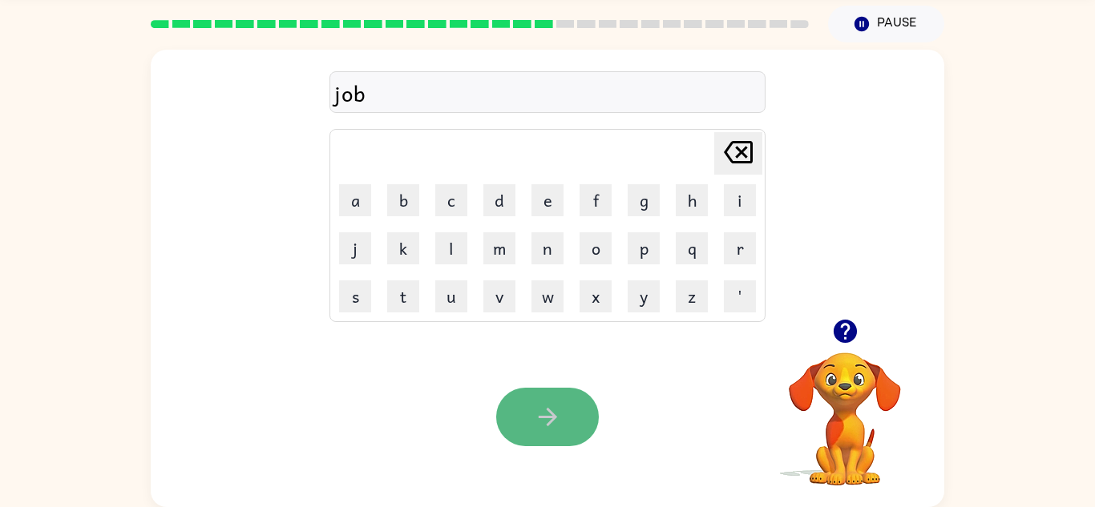
click at [573, 418] on button "button" at bounding box center [547, 417] width 103 height 58
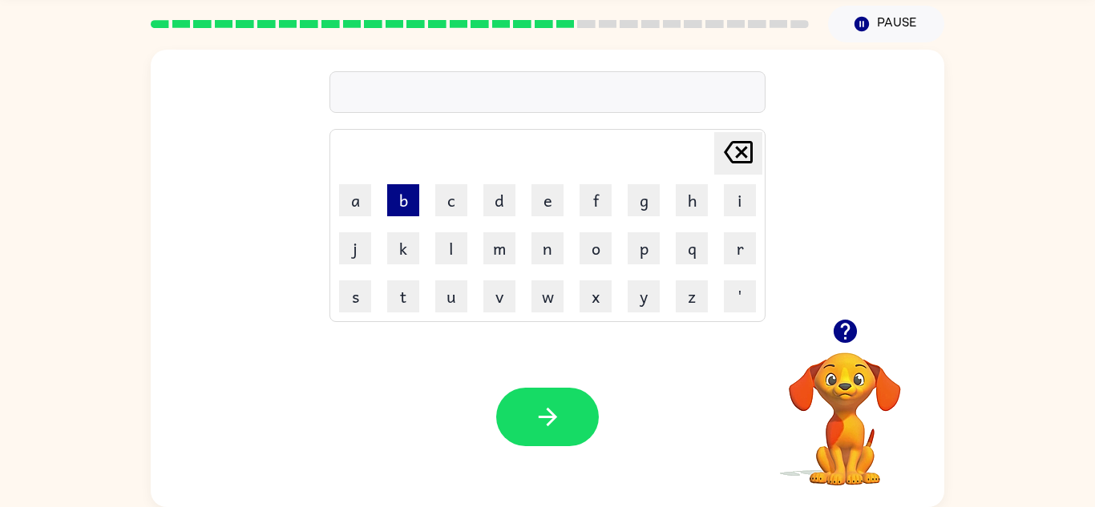
click at [398, 192] on button "b" at bounding box center [403, 200] width 32 height 32
click at [589, 251] on button "o" at bounding box center [595, 248] width 32 height 32
click at [596, 292] on button "x" at bounding box center [595, 296] width 32 height 32
click at [545, 200] on button "e" at bounding box center [547, 200] width 32 height 32
click at [361, 296] on button "s" at bounding box center [355, 296] width 32 height 32
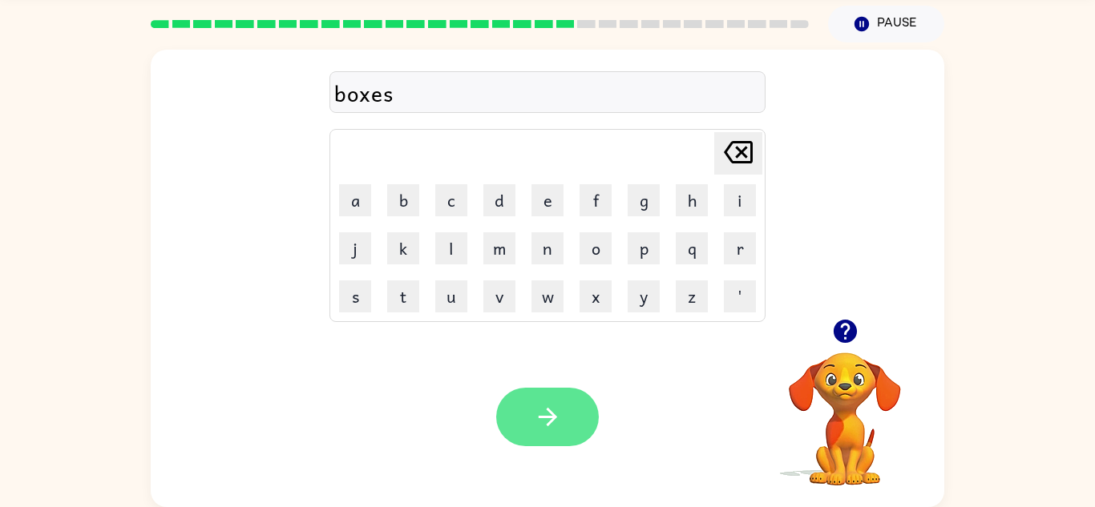
click at [554, 417] on icon "button" at bounding box center [547, 417] width 18 height 18
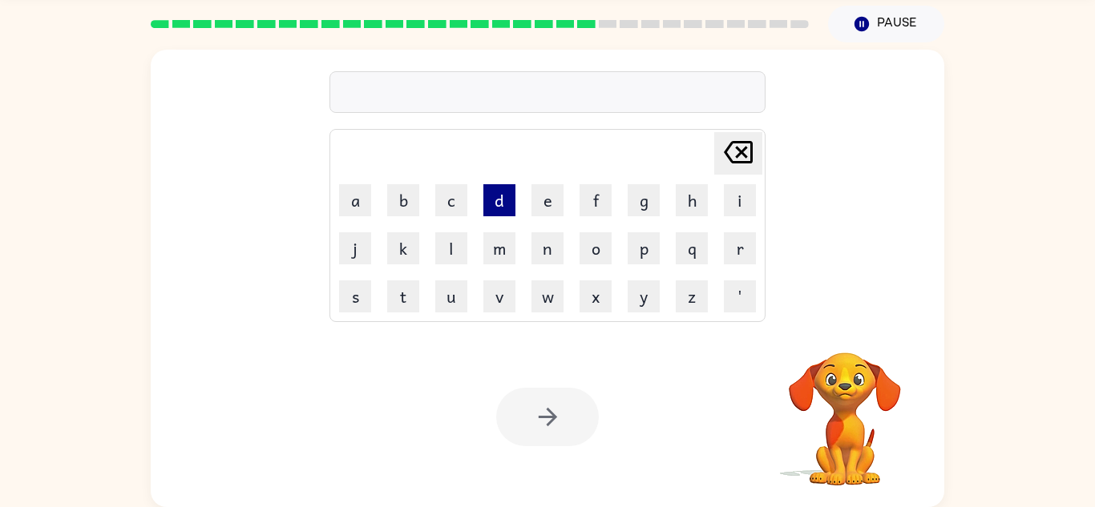
click at [503, 208] on button "d" at bounding box center [499, 200] width 32 height 32
click at [735, 213] on button "i" at bounding box center [740, 200] width 32 height 32
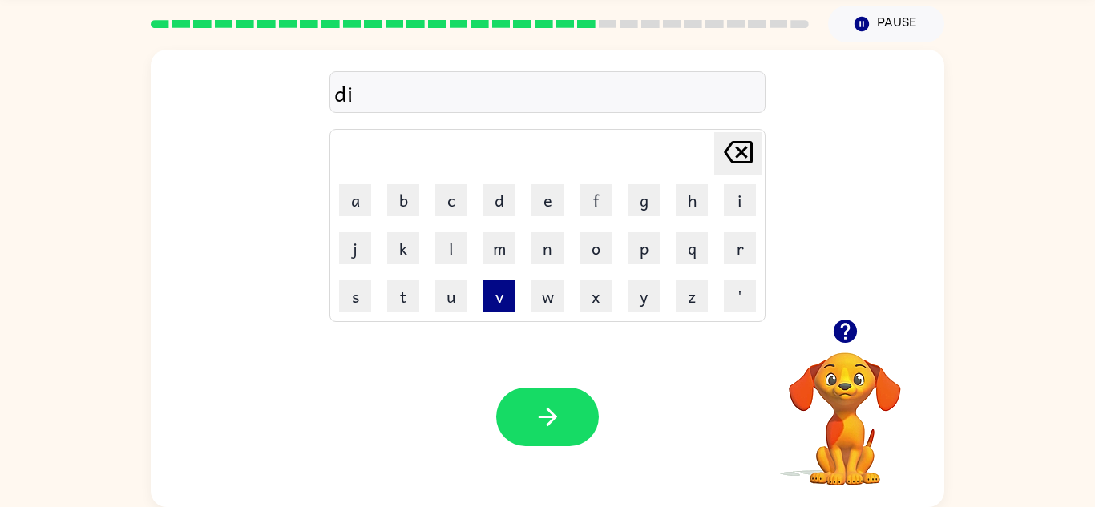
click at [493, 288] on button "v" at bounding box center [499, 296] width 32 height 32
click at [553, 197] on button "e" at bounding box center [547, 200] width 32 height 32
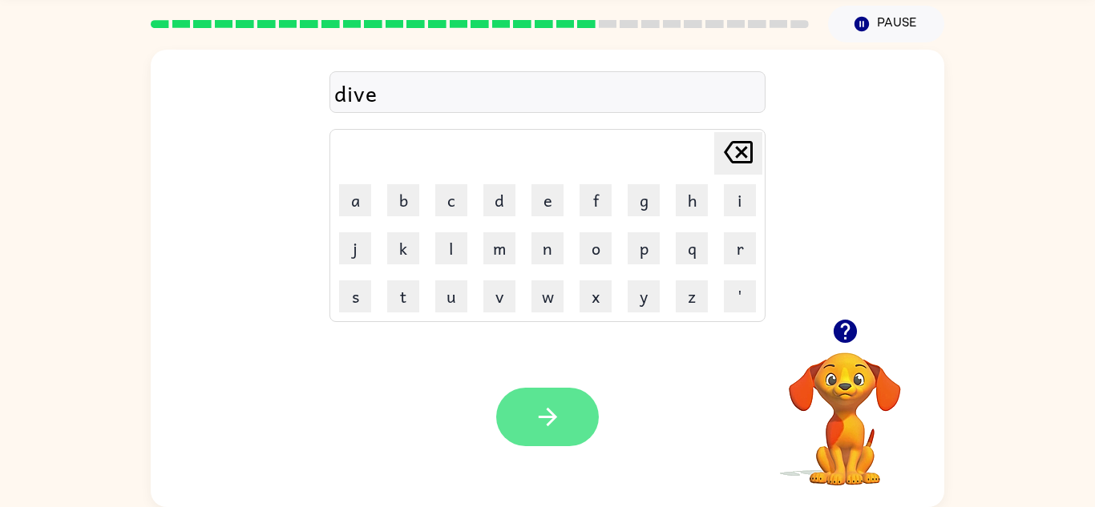
click at [525, 404] on button "button" at bounding box center [547, 417] width 103 height 58
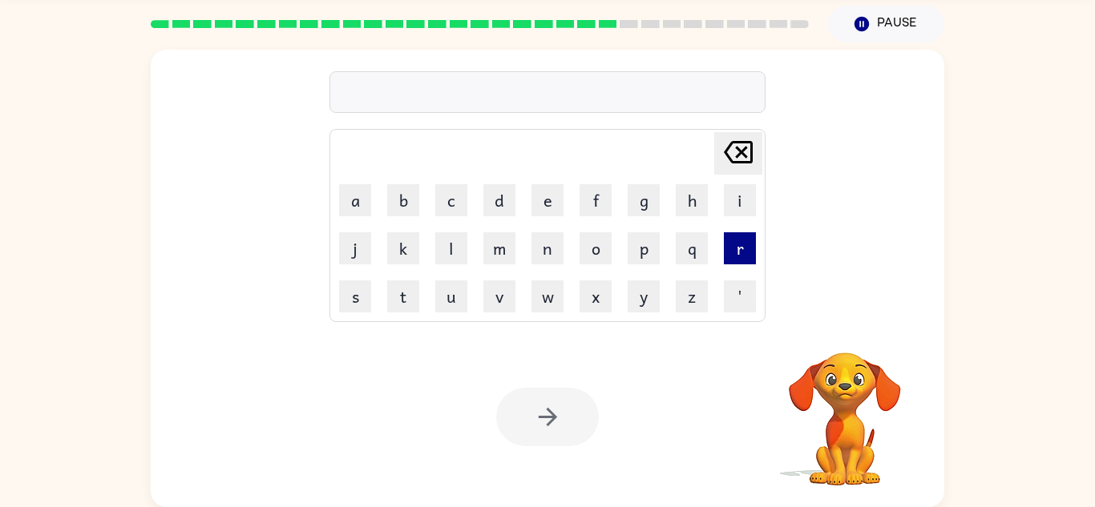
click at [736, 244] on button "r" at bounding box center [740, 248] width 32 height 32
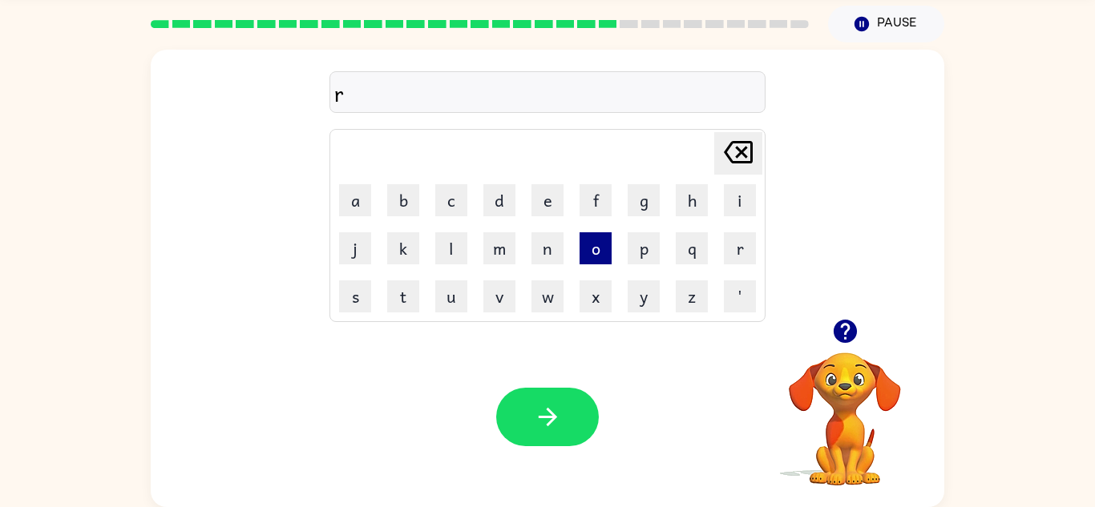
click at [598, 257] on button "o" at bounding box center [595, 248] width 32 height 32
click at [359, 200] on button "a" at bounding box center [355, 200] width 32 height 32
click at [495, 204] on button "d" at bounding box center [499, 200] width 32 height 32
click at [547, 291] on button "w" at bounding box center [547, 296] width 32 height 32
click at [360, 202] on button "a" at bounding box center [355, 200] width 32 height 32
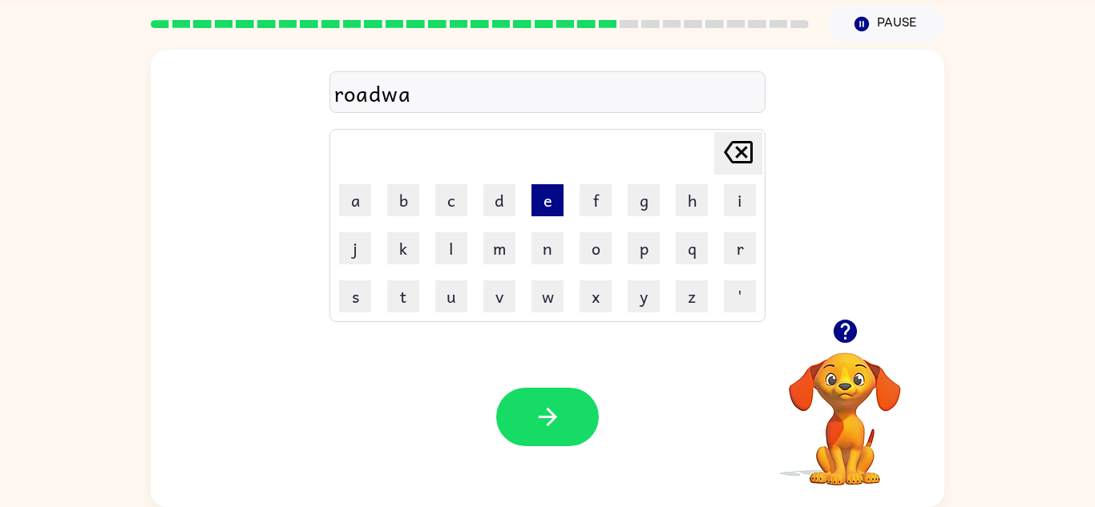
click at [551, 200] on button "e" at bounding box center [547, 200] width 32 height 32
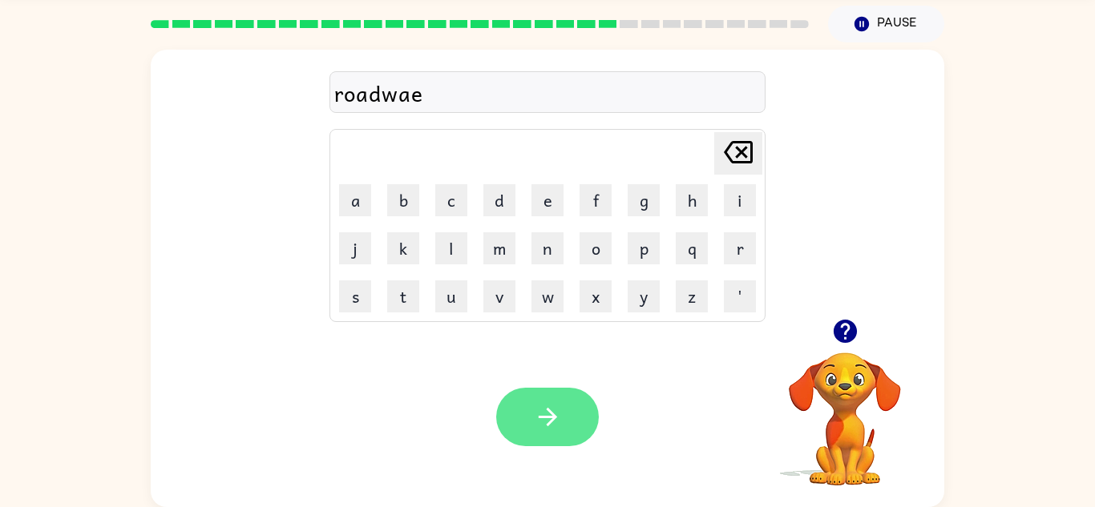
click at [561, 401] on button "button" at bounding box center [547, 417] width 103 height 58
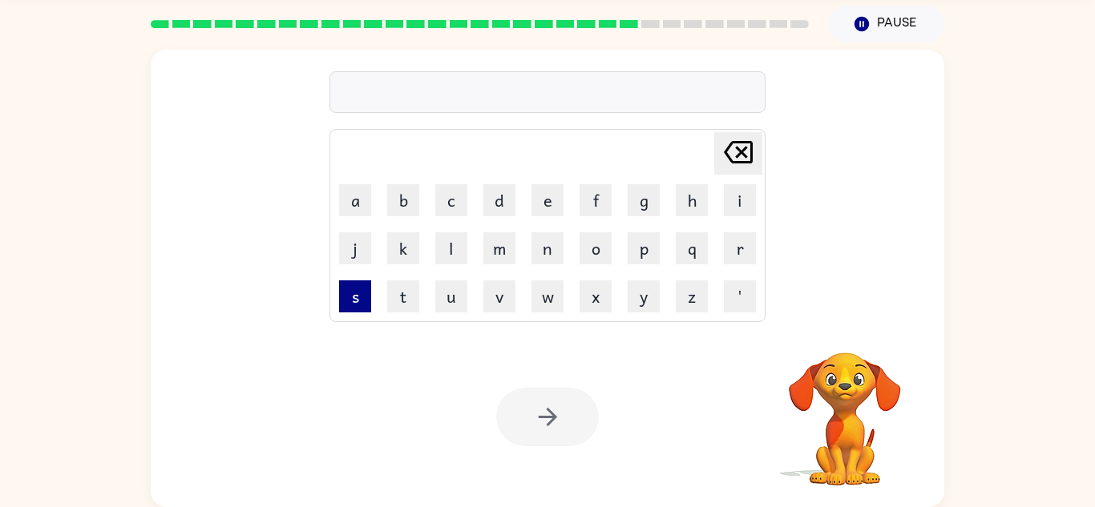
click at [354, 292] on button "s" at bounding box center [355, 296] width 32 height 32
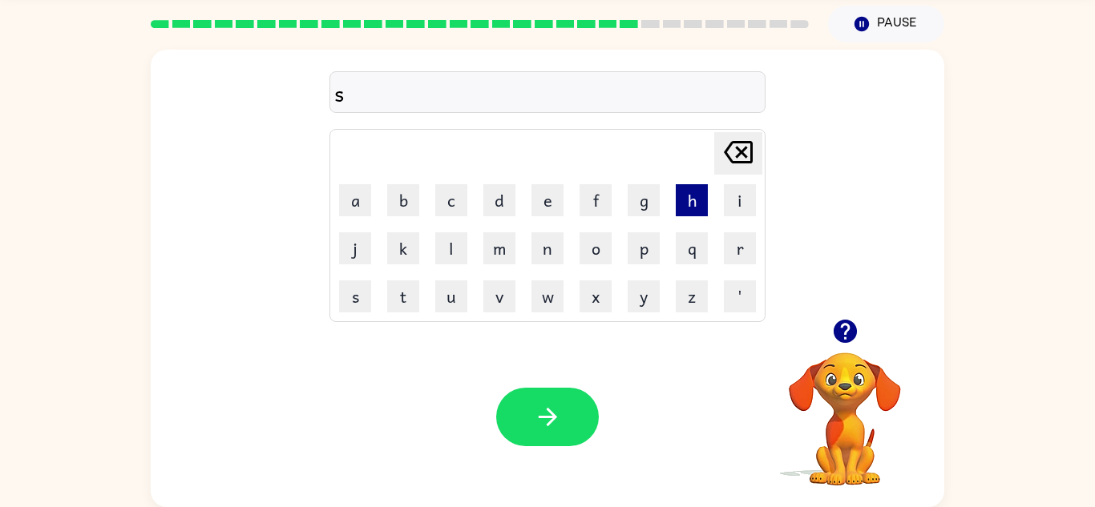
click at [679, 207] on button "h" at bounding box center [691, 200] width 32 height 32
click at [743, 203] on button "i" at bounding box center [740, 200] width 32 height 32
click at [487, 292] on button "v" at bounding box center [499, 296] width 32 height 32
click at [747, 196] on button "i" at bounding box center [740, 200] width 32 height 32
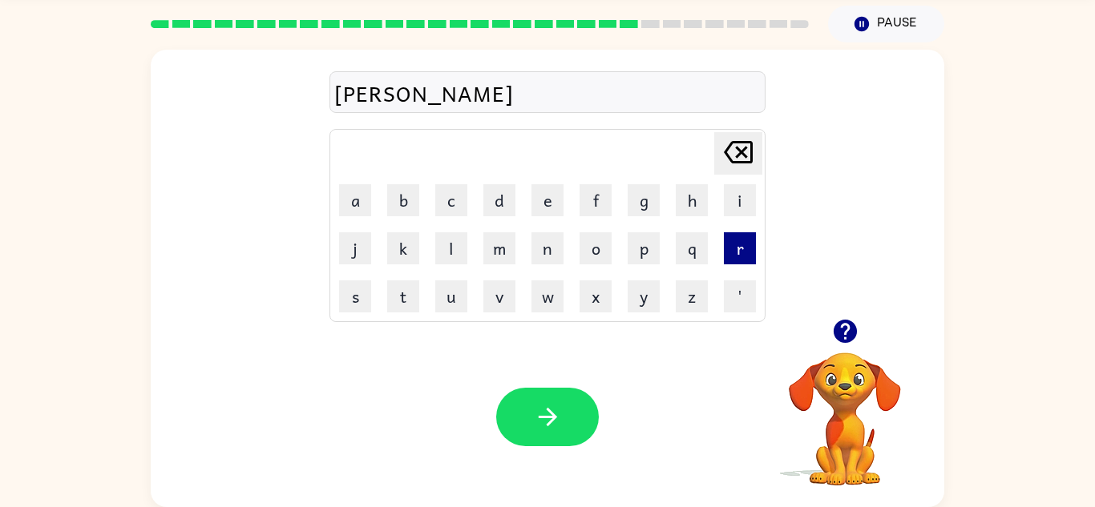
click at [740, 240] on button "r" at bounding box center [740, 248] width 32 height 32
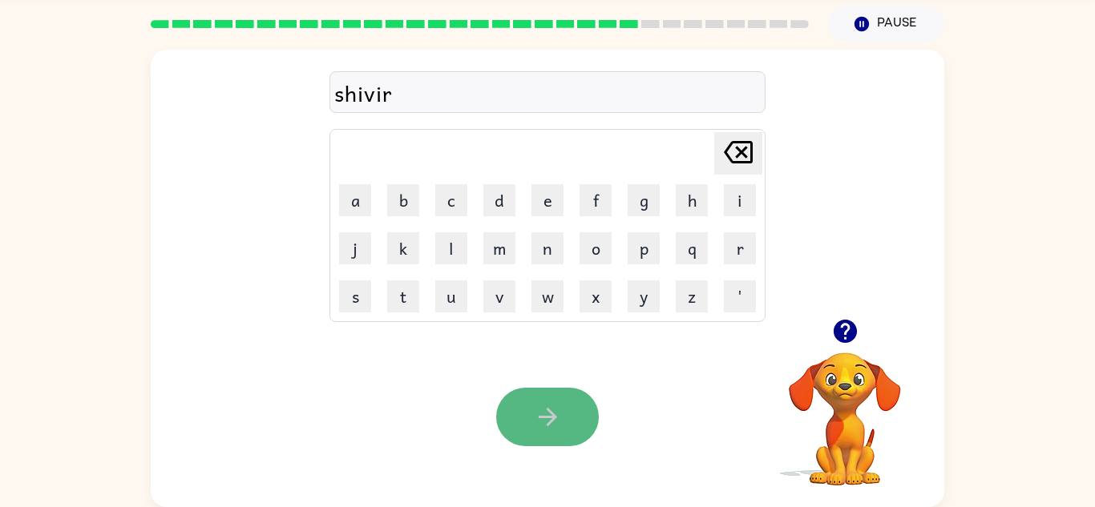
click at [523, 427] on button "button" at bounding box center [547, 417] width 103 height 58
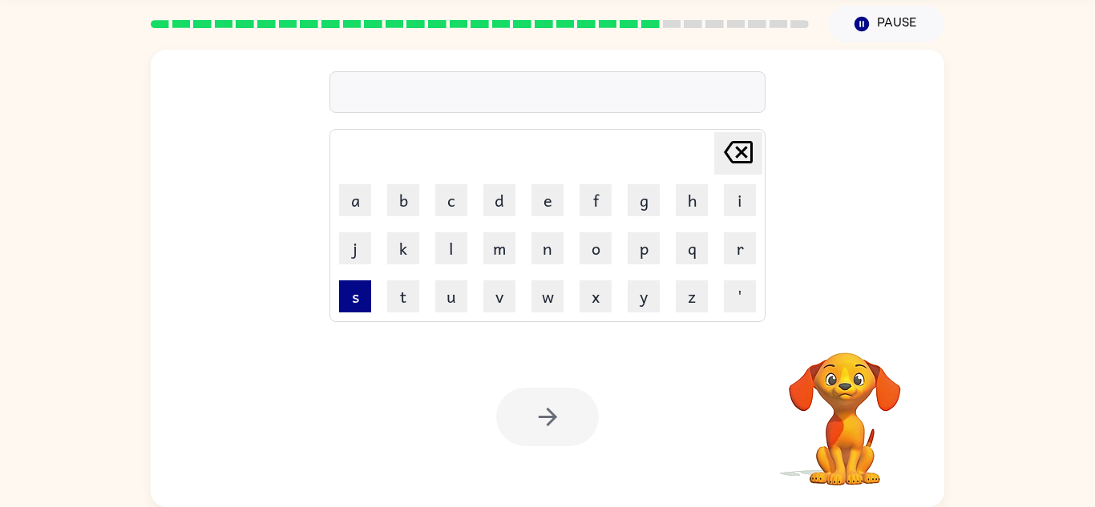
click at [363, 291] on button "s" at bounding box center [355, 296] width 32 height 32
click at [698, 198] on button "h" at bounding box center [691, 200] width 32 height 32
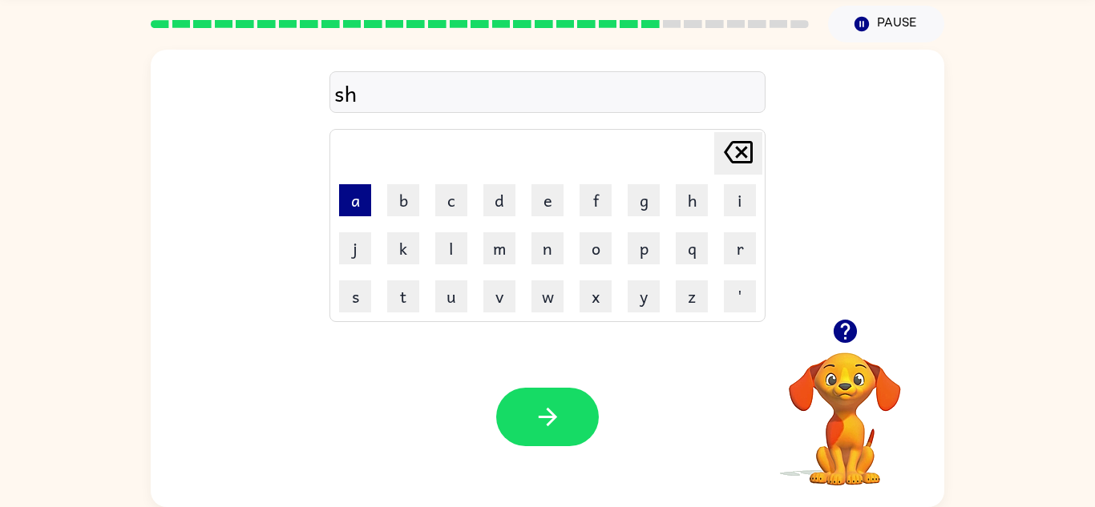
click at [361, 185] on button "a" at bounding box center [355, 200] width 32 height 32
click at [408, 251] on button "k" at bounding box center [403, 248] width 32 height 32
click at [757, 177] on td "i" at bounding box center [739, 200] width 46 height 46
click at [726, 132] on button "[PERSON_NAME] last character input" at bounding box center [738, 153] width 48 height 42
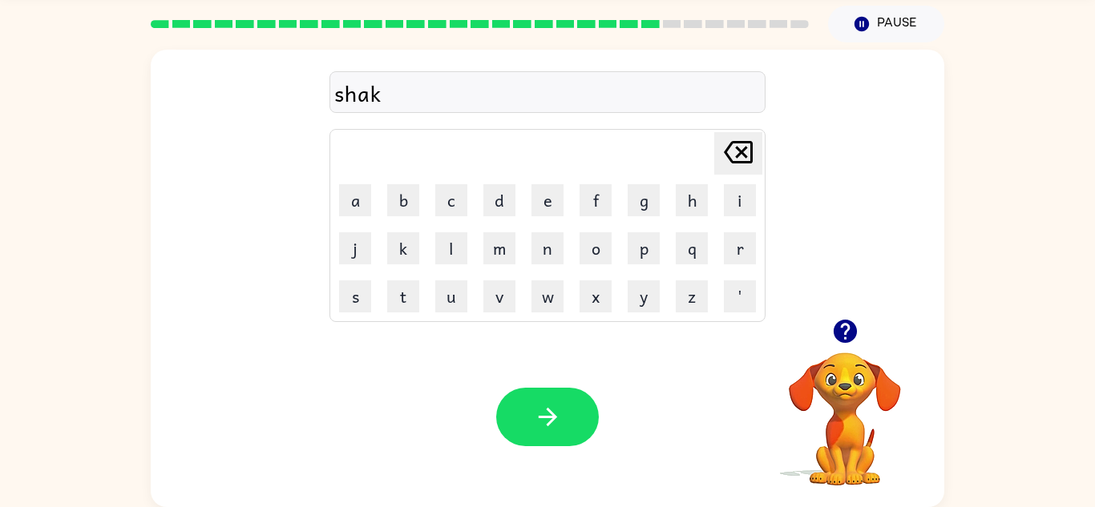
click at [726, 132] on button "[PERSON_NAME] last character input" at bounding box center [738, 153] width 48 height 42
click at [414, 244] on button "k" at bounding box center [403, 248] width 32 height 32
click at [537, 405] on icon "button" at bounding box center [548, 417] width 28 height 28
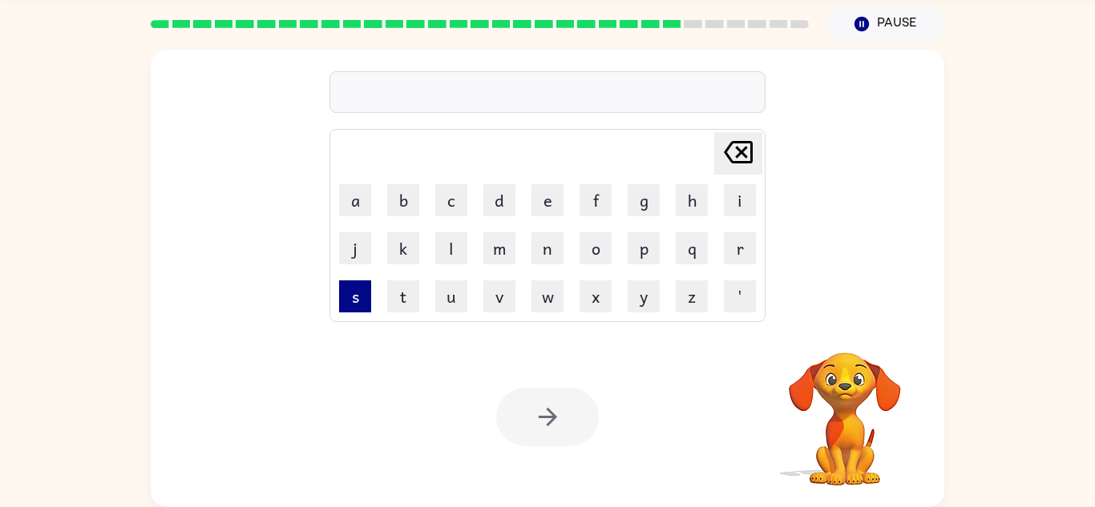
click at [360, 296] on button "s" at bounding box center [355, 296] width 32 height 32
click at [456, 294] on button "u" at bounding box center [451, 296] width 32 height 32
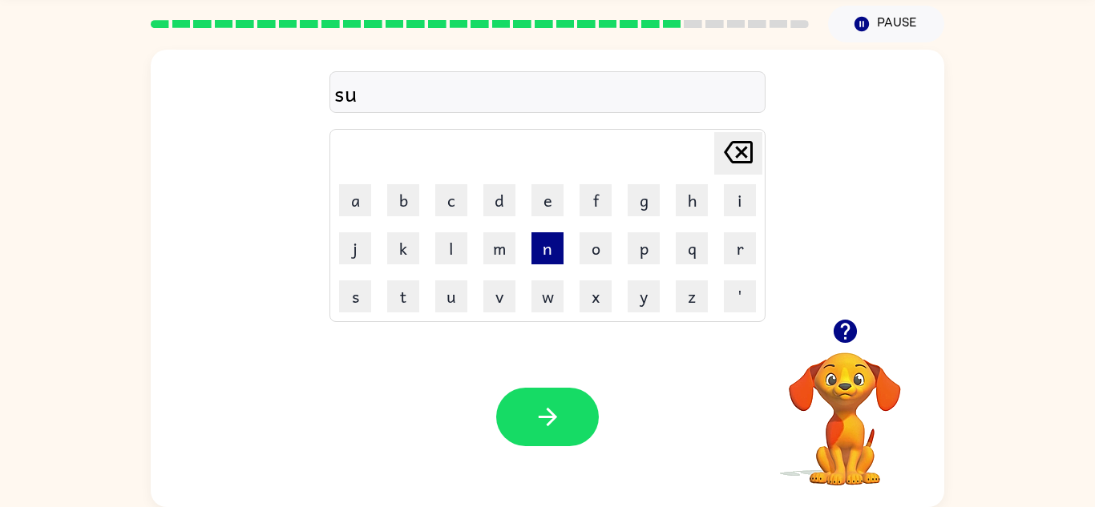
click at [542, 250] on button "n" at bounding box center [547, 248] width 32 height 32
click at [454, 252] on button "l" at bounding box center [451, 248] width 32 height 32
click at [724, 207] on button "i" at bounding box center [740, 200] width 32 height 32
click at [416, 288] on button "t" at bounding box center [403, 296] width 32 height 32
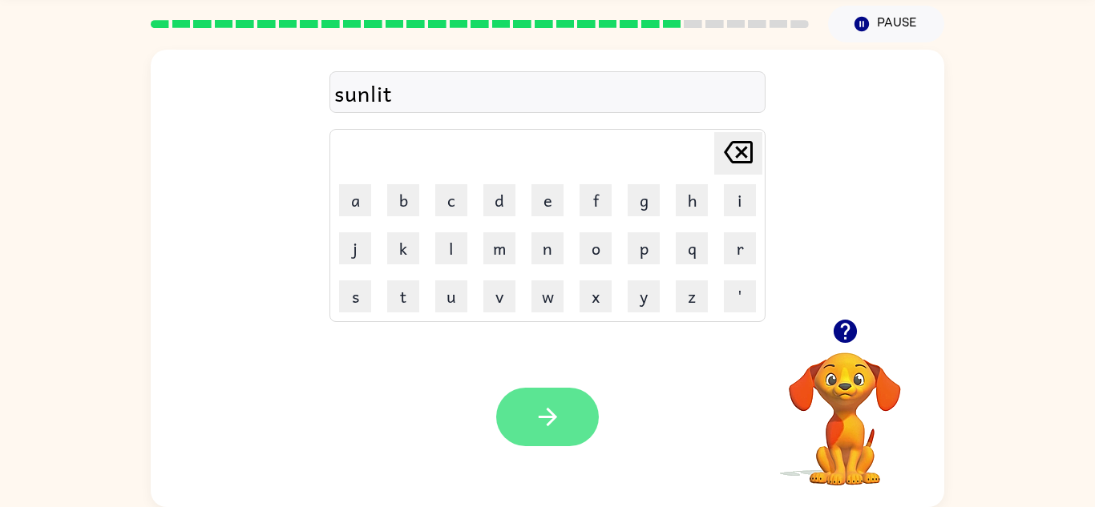
click at [550, 409] on icon "button" at bounding box center [548, 417] width 28 height 28
click at [550, 409] on div at bounding box center [547, 417] width 103 height 58
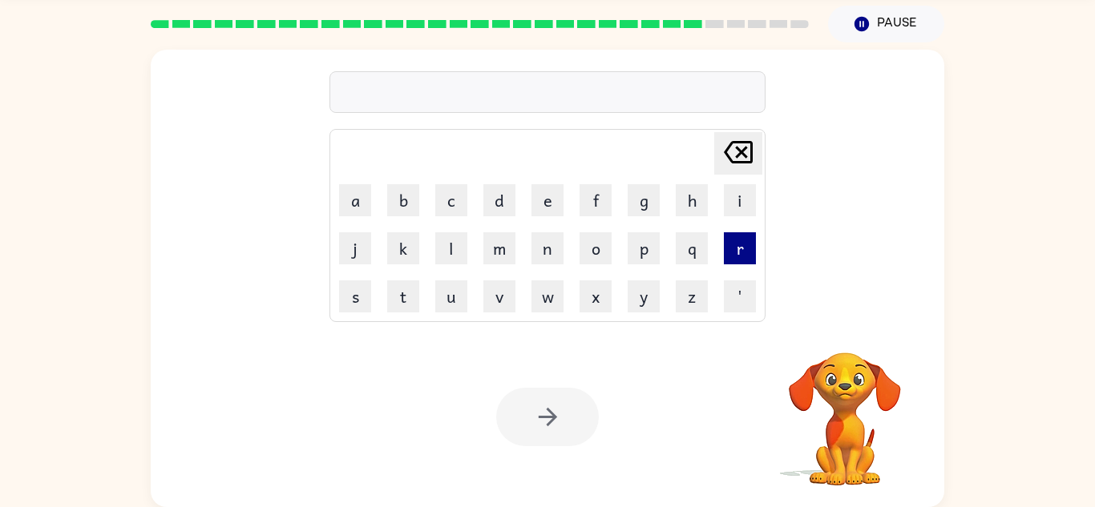
click at [734, 246] on button "r" at bounding box center [740, 248] width 32 height 32
click at [357, 195] on button "a" at bounding box center [355, 200] width 32 height 32
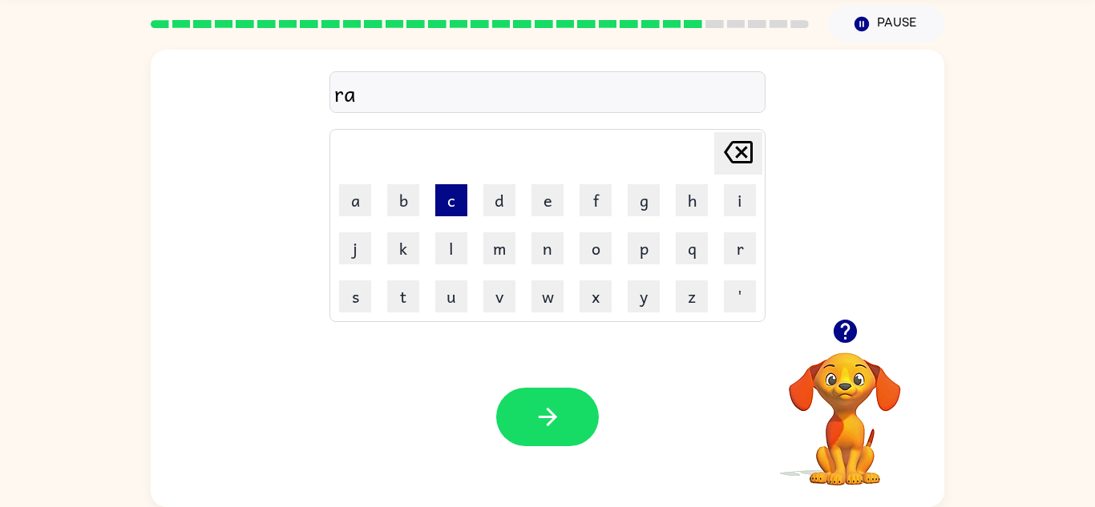
click at [451, 204] on button "c" at bounding box center [451, 200] width 32 height 32
click at [402, 246] on button "k" at bounding box center [403, 248] width 32 height 32
click at [728, 159] on icon at bounding box center [738, 152] width 29 height 22
click at [743, 158] on icon "[PERSON_NAME] last character input" at bounding box center [738, 152] width 38 height 38
click at [410, 254] on button "k" at bounding box center [403, 248] width 32 height 32
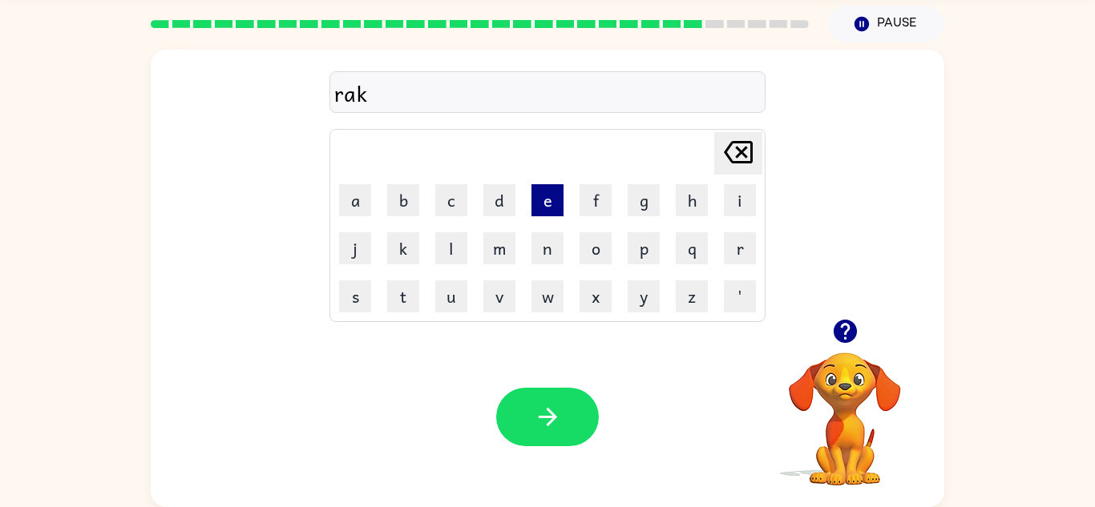
click at [538, 208] on button "e" at bounding box center [547, 200] width 32 height 32
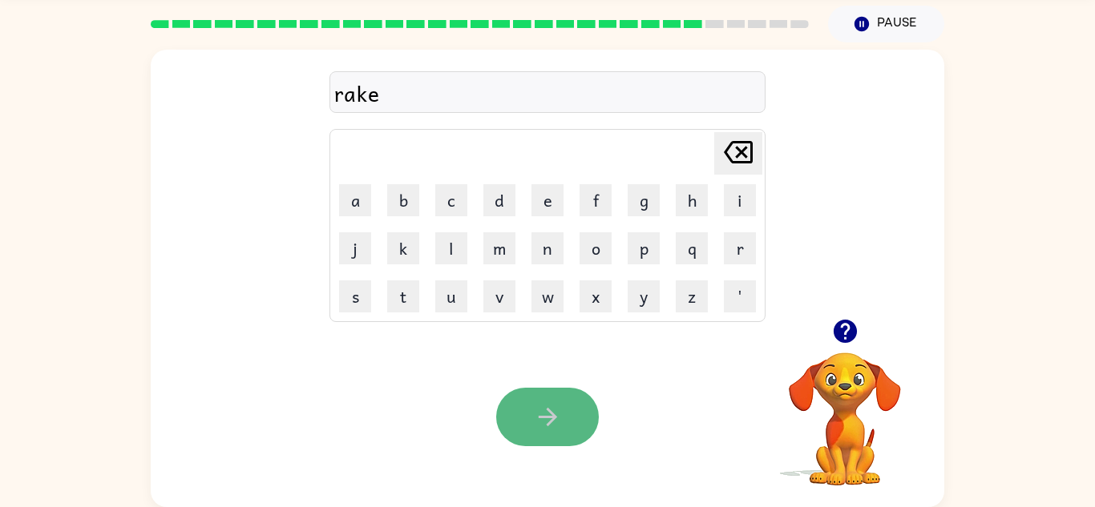
click at [525, 433] on button "button" at bounding box center [547, 417] width 103 height 58
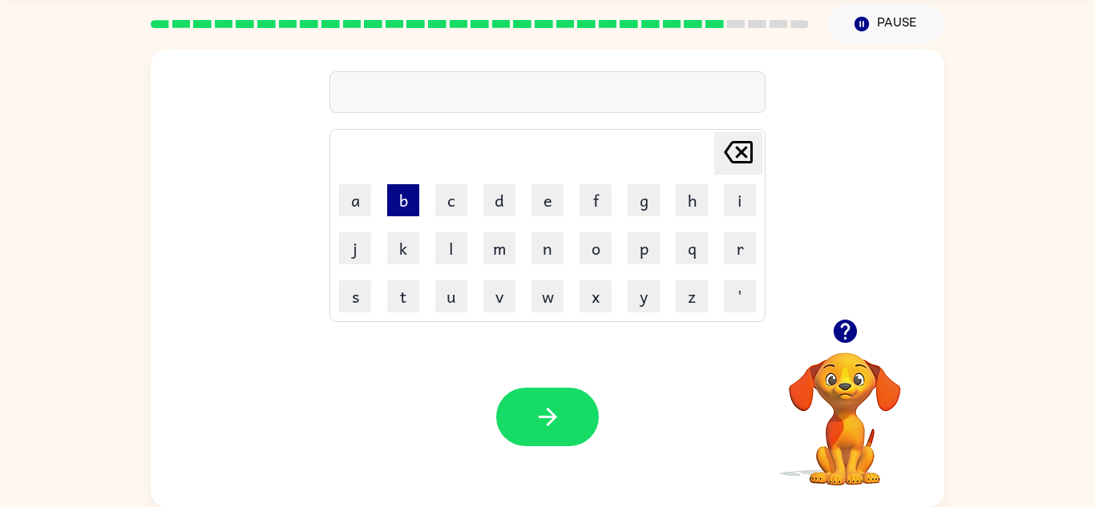
click at [401, 214] on button "b" at bounding box center [403, 200] width 32 height 32
click at [546, 200] on button "e" at bounding box center [547, 200] width 32 height 32
click at [747, 147] on icon "[PERSON_NAME] last character input" at bounding box center [738, 152] width 38 height 38
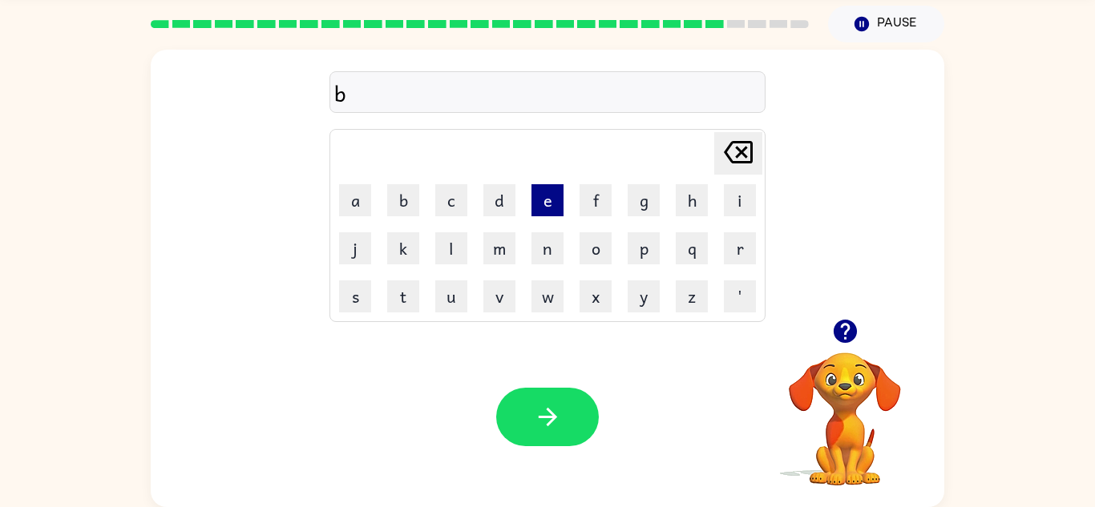
click at [557, 195] on button "e" at bounding box center [547, 200] width 32 height 32
click at [349, 200] on button "a" at bounding box center [355, 200] width 32 height 32
click at [500, 207] on button "d" at bounding box center [499, 200] width 32 height 32
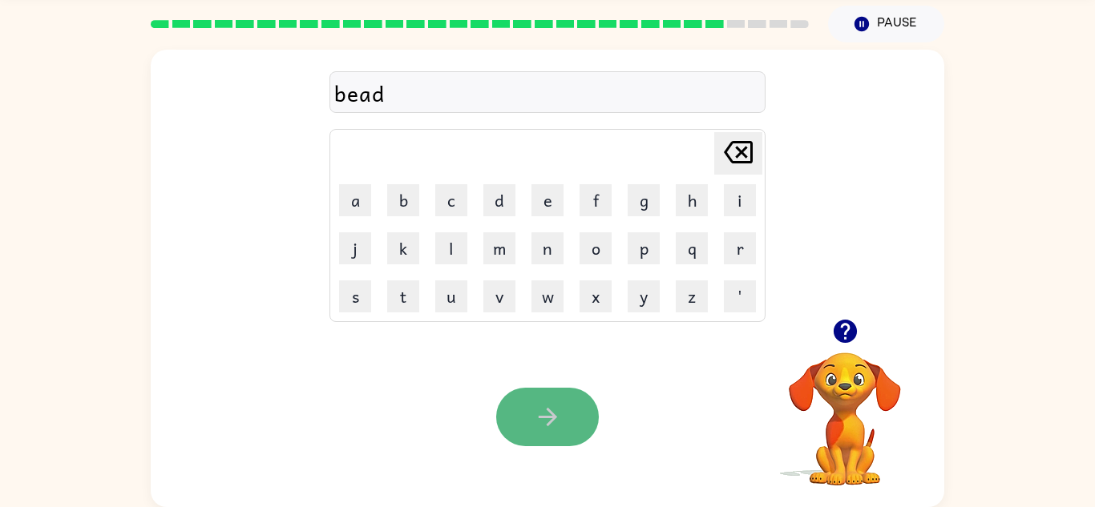
click at [537, 401] on button "button" at bounding box center [547, 417] width 103 height 58
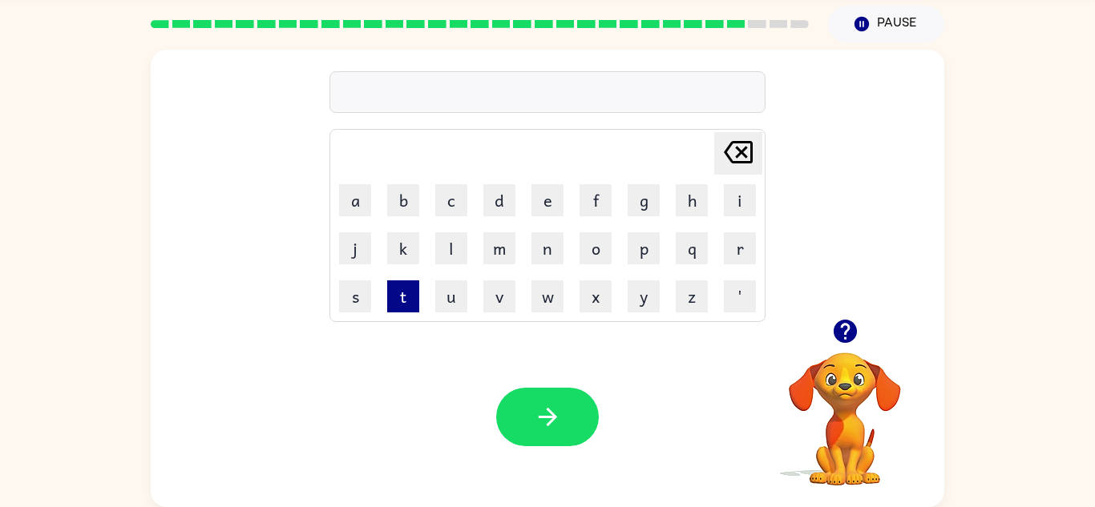
click at [409, 296] on button "t" at bounding box center [403, 296] width 32 height 32
click at [700, 198] on button "h" at bounding box center [691, 200] width 32 height 32
click at [359, 196] on button "a" at bounding box center [355, 200] width 32 height 32
click at [400, 305] on button "t" at bounding box center [403, 296] width 32 height 32
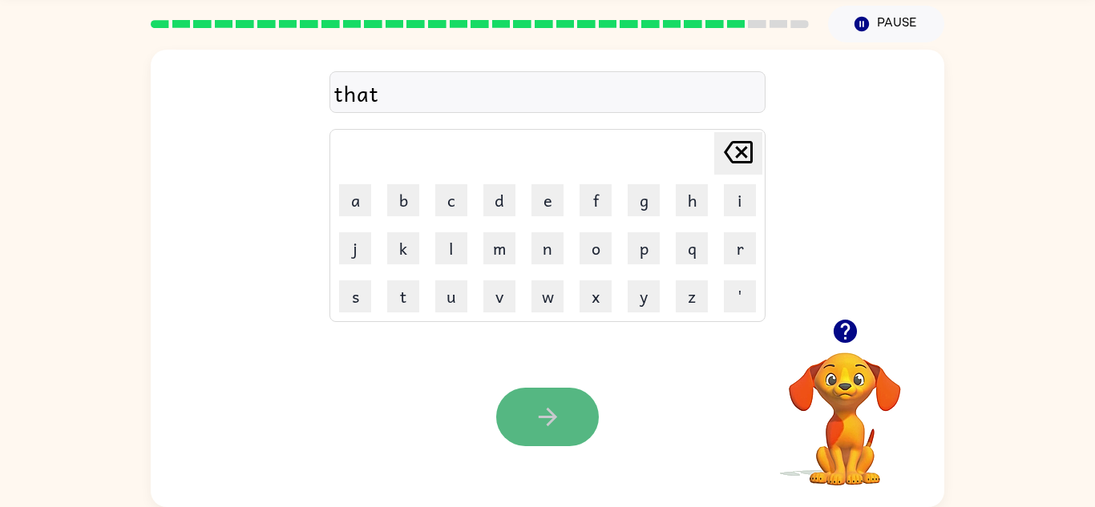
click at [541, 405] on icon "button" at bounding box center [548, 417] width 28 height 28
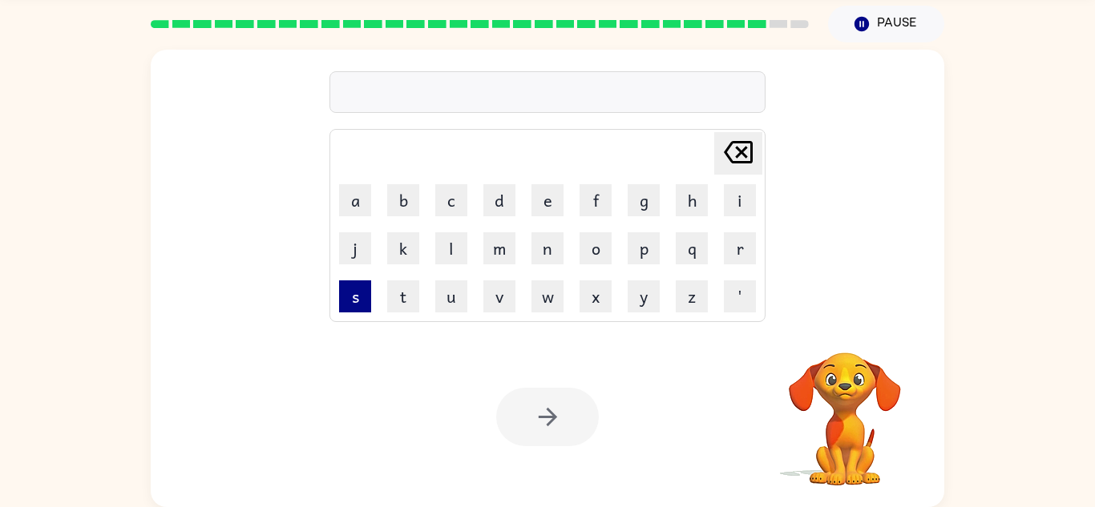
click at [353, 293] on button "s" at bounding box center [355, 296] width 32 height 32
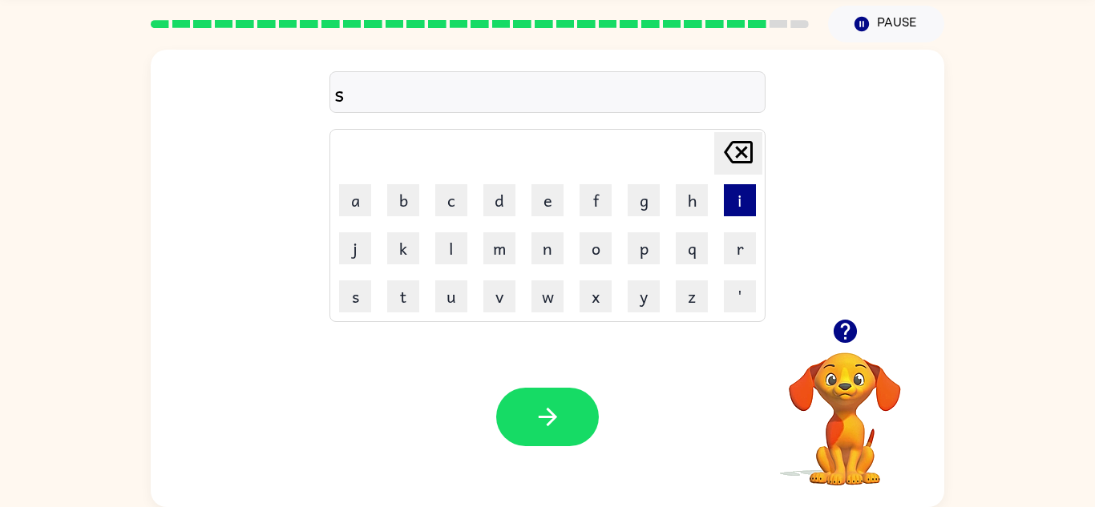
click at [745, 196] on button "i" at bounding box center [740, 200] width 32 height 32
click at [450, 244] on button "l" at bounding box center [451, 248] width 32 height 32
click at [395, 251] on button "k" at bounding box center [403, 248] width 32 height 32
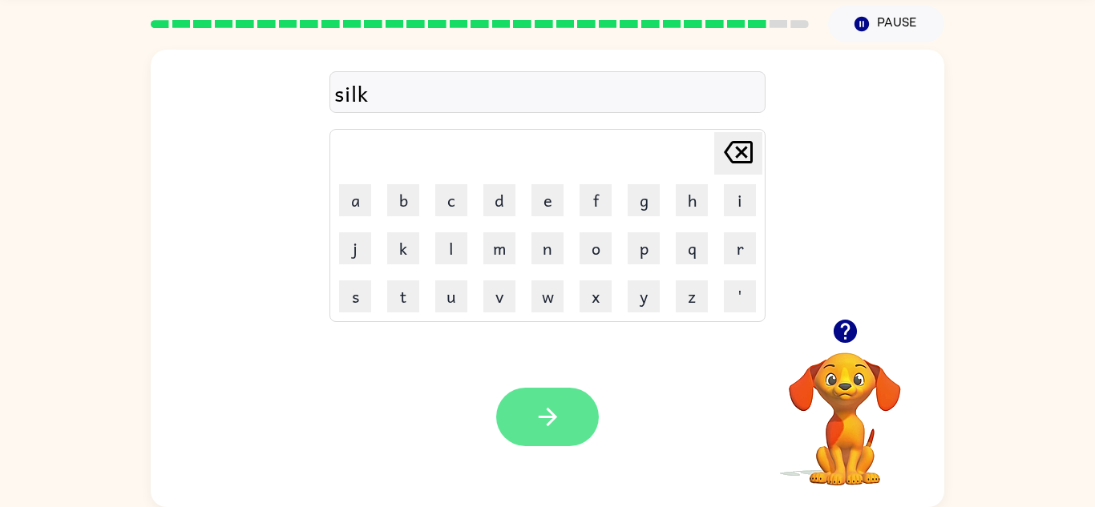
click at [534, 407] on icon "button" at bounding box center [548, 417] width 28 height 28
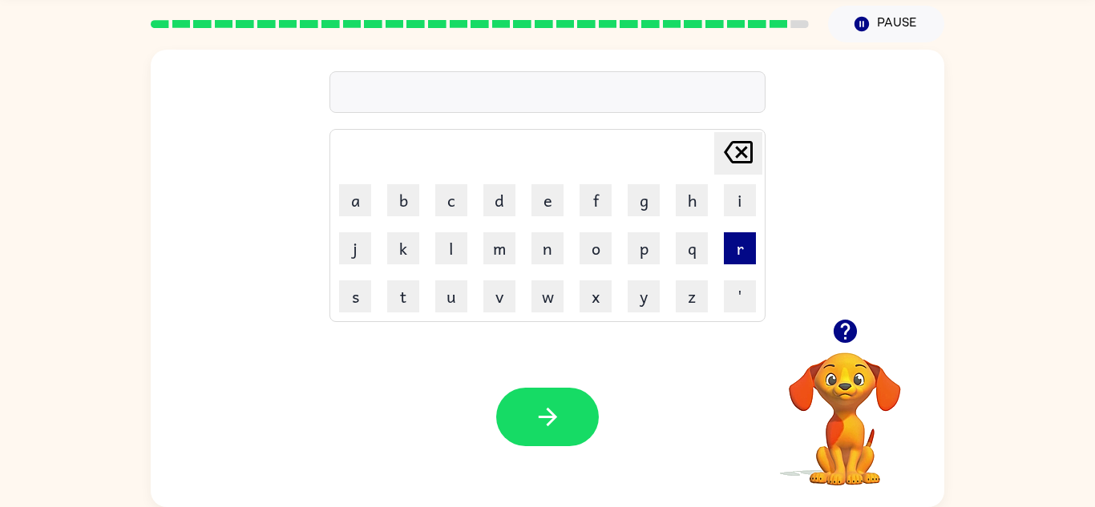
click at [735, 240] on button "r" at bounding box center [740, 248] width 32 height 32
click at [443, 288] on button "u" at bounding box center [451, 296] width 32 height 32
click at [452, 257] on button "l" at bounding box center [451, 248] width 32 height 32
click at [547, 196] on button "e" at bounding box center [547, 200] width 32 height 32
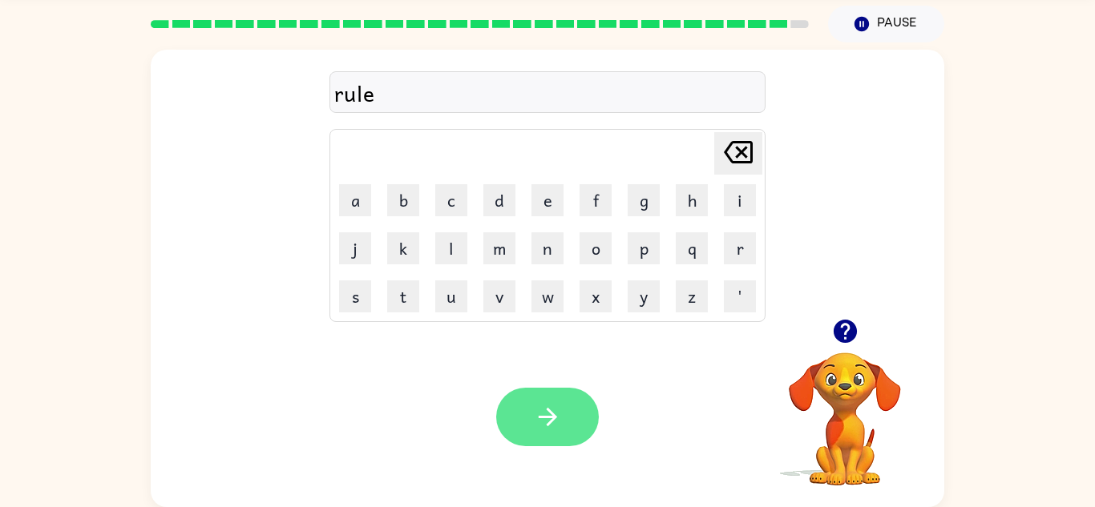
click at [547, 413] on icon "button" at bounding box center [548, 417] width 28 height 28
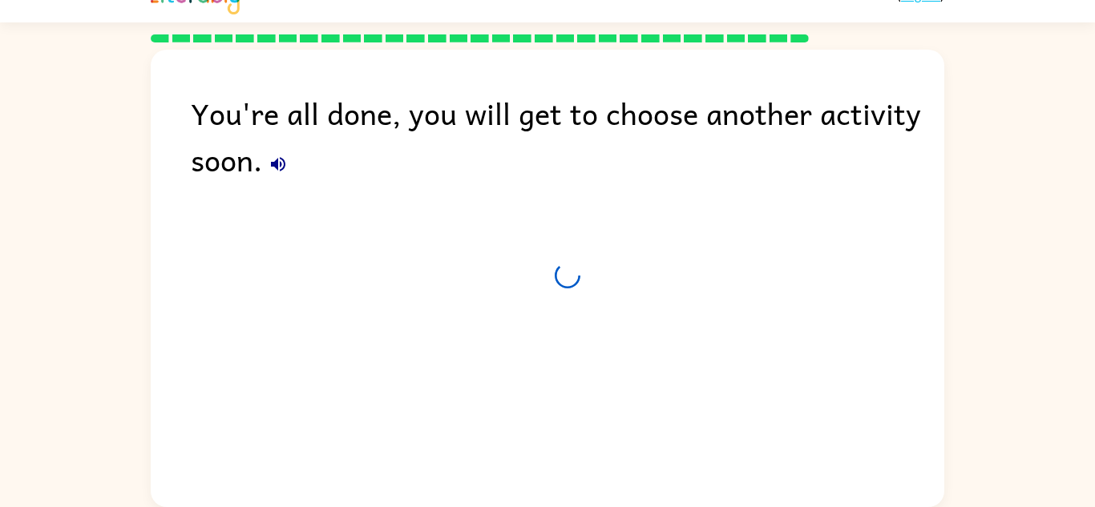
scroll to position [27, 0]
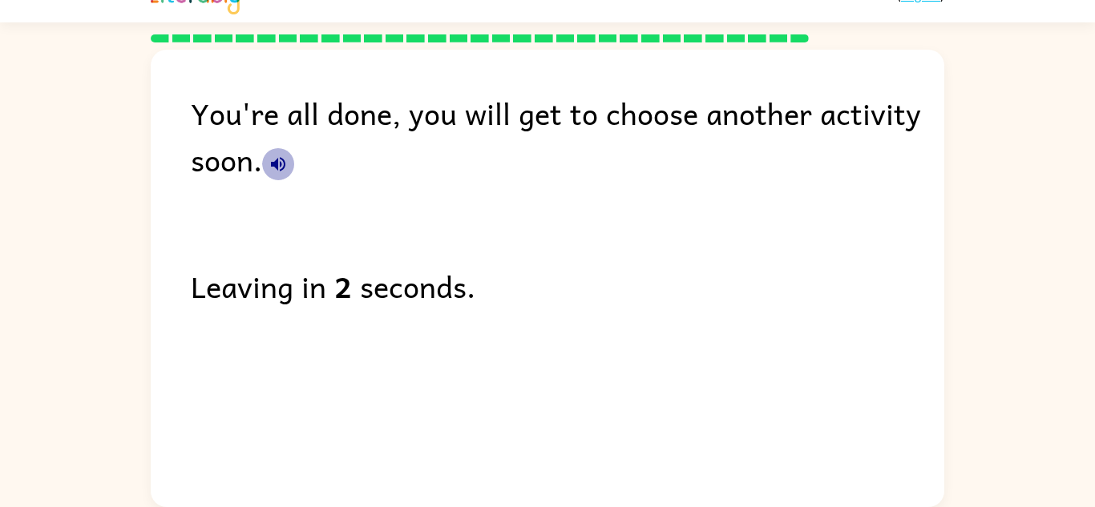
click at [275, 167] on icon "button" at bounding box center [278, 164] width 14 height 14
